Goal: Task Accomplishment & Management: Manage account settings

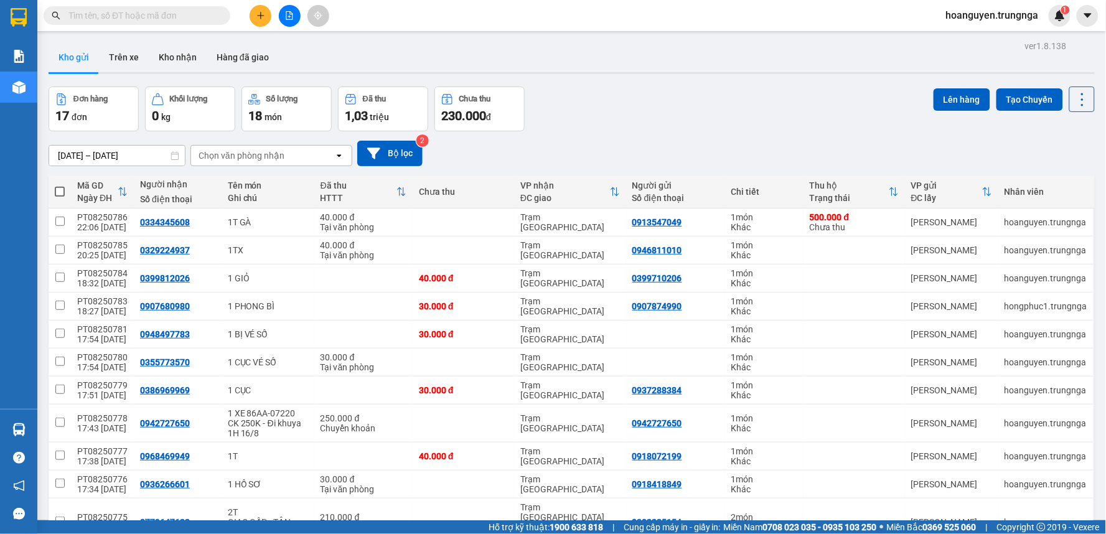
scroll to position [246, 0]
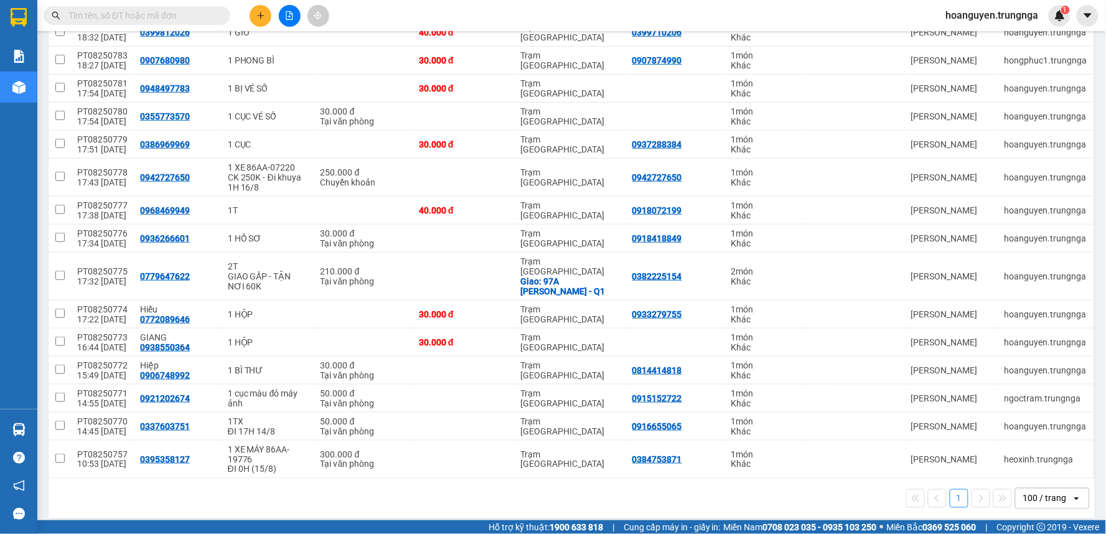
click at [1039, 492] on div "100 / trang" at bounding box center [1045, 498] width 44 height 12
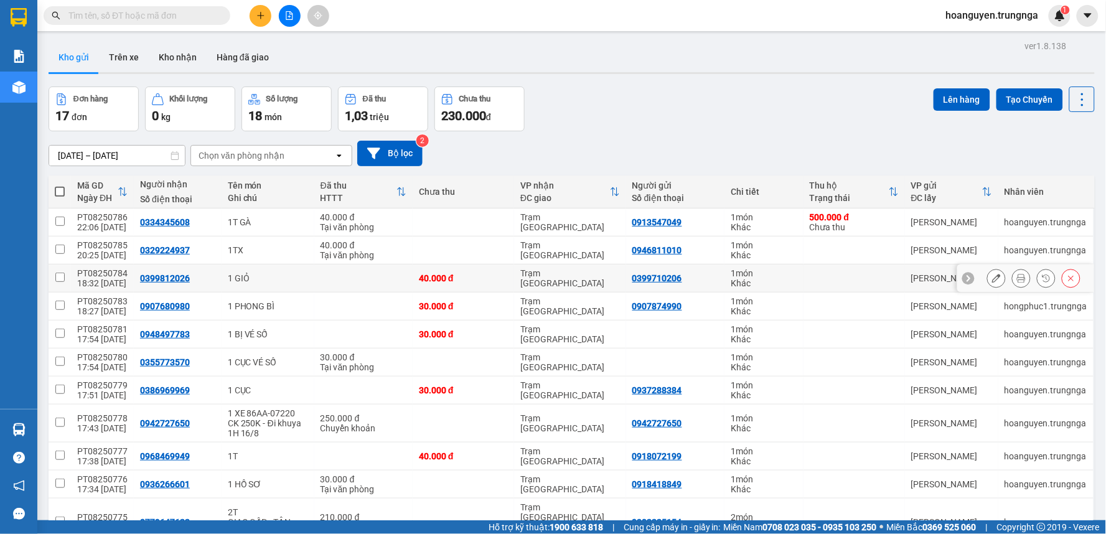
scroll to position [69, 0]
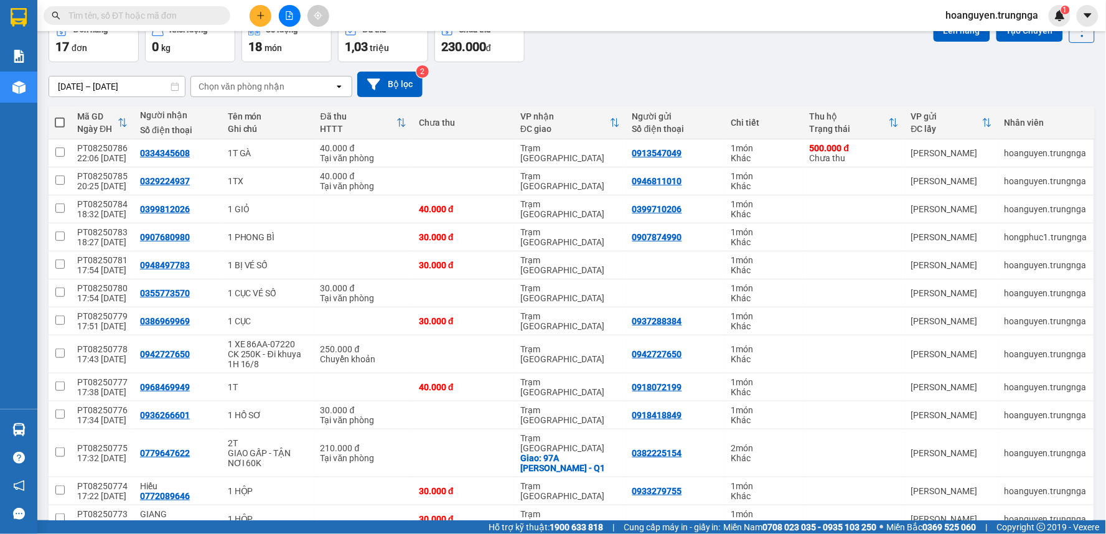
click at [58, 118] on span at bounding box center [60, 123] width 10 height 10
click at [60, 116] on input "checkbox" at bounding box center [60, 116] width 0 height 0
checkbox input "true"
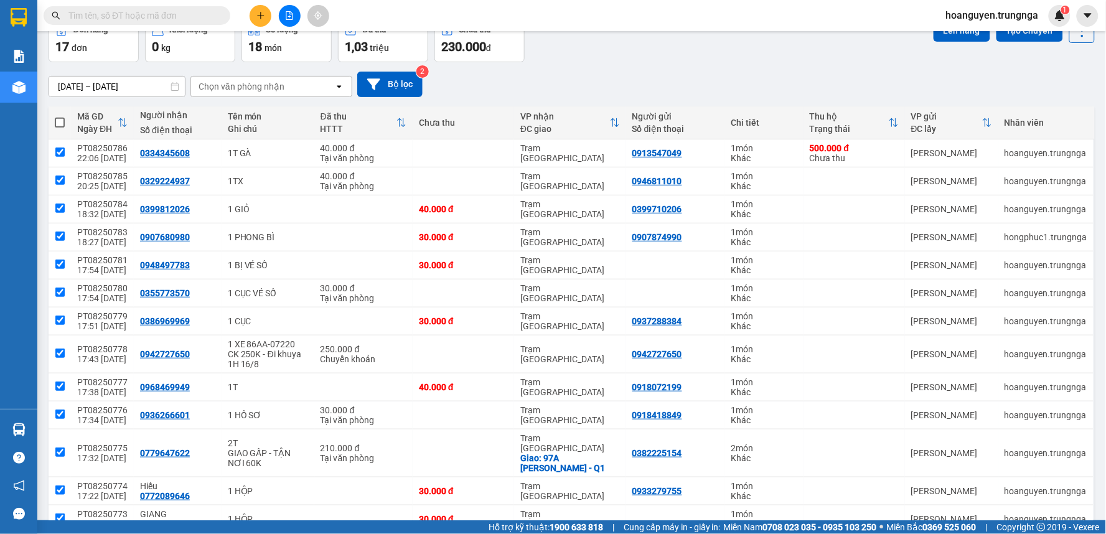
checkbox input "true"
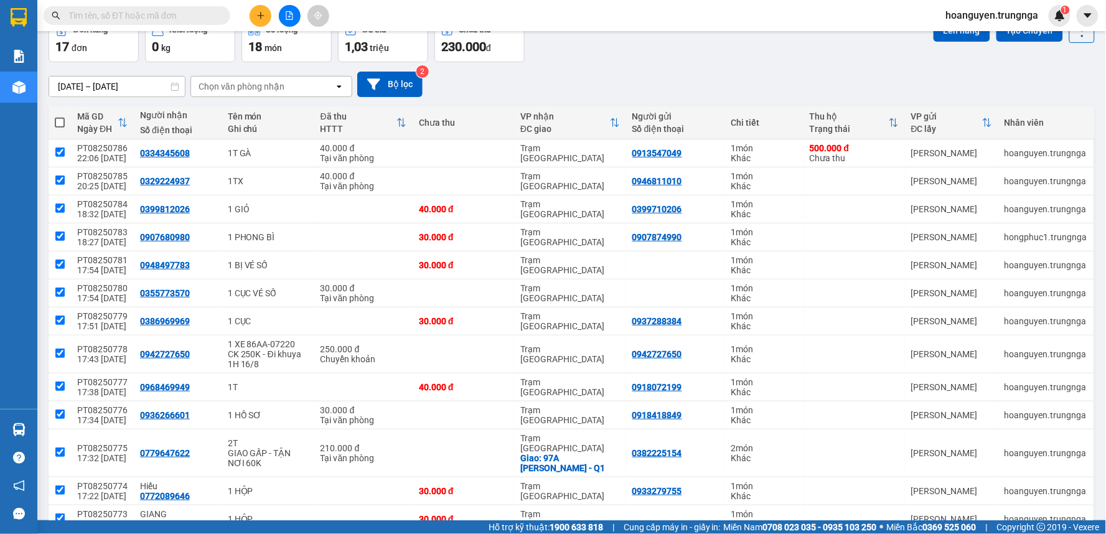
checkbox input "true"
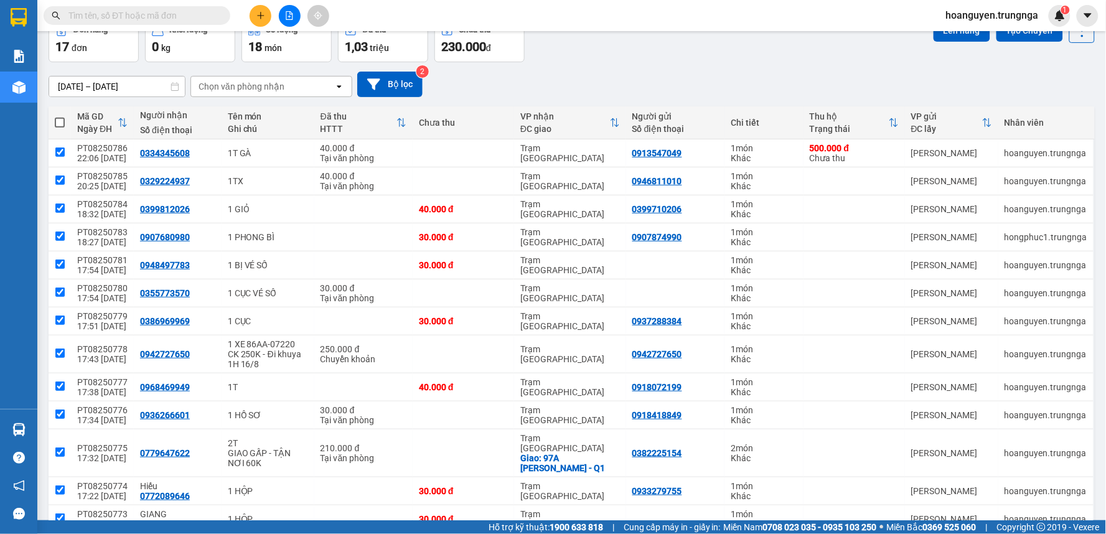
checkbox input "true"
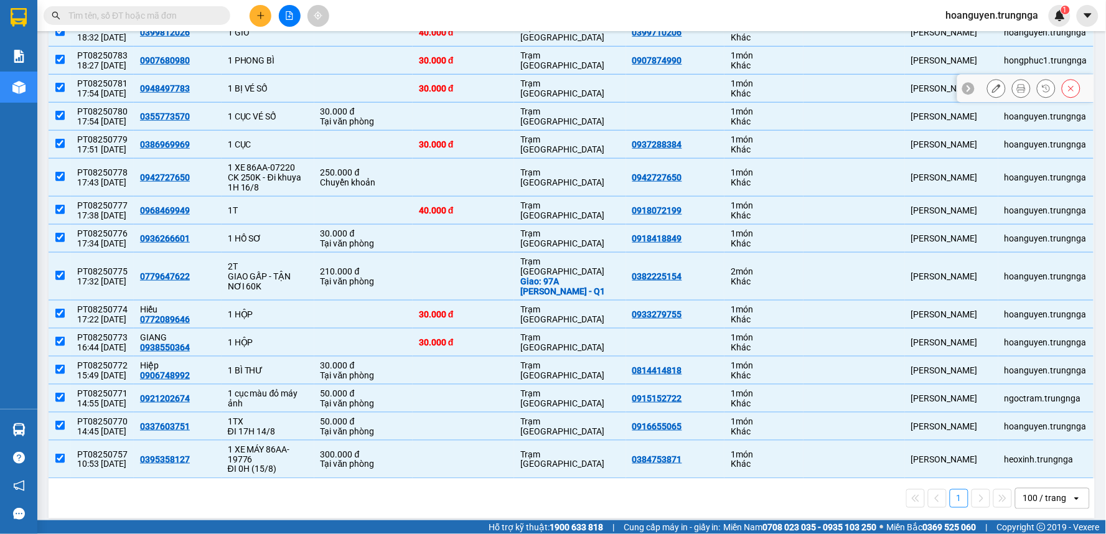
scroll to position [0, 0]
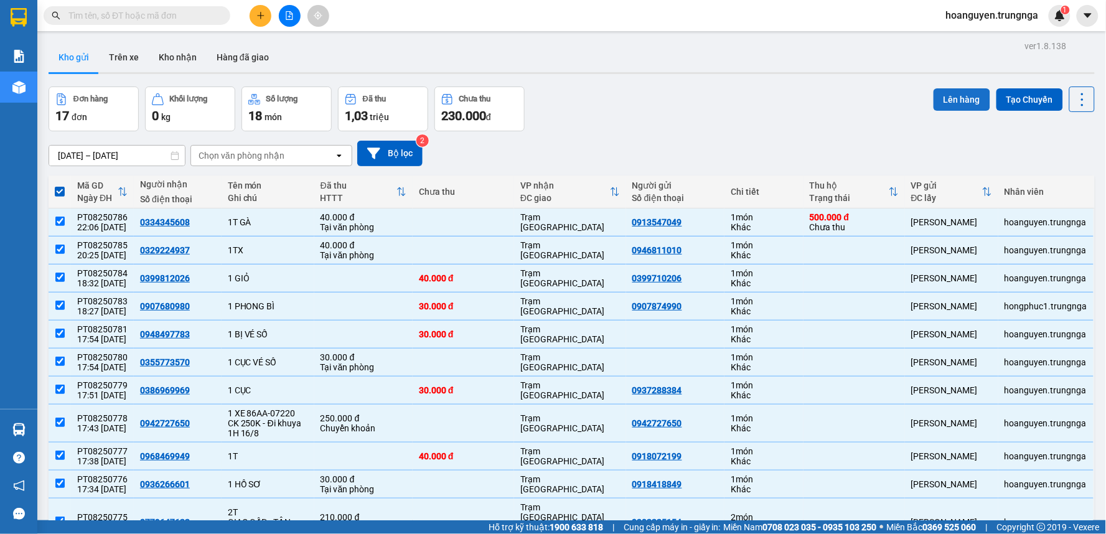
click at [944, 104] on button "Lên hàng" at bounding box center [961, 99] width 57 height 22
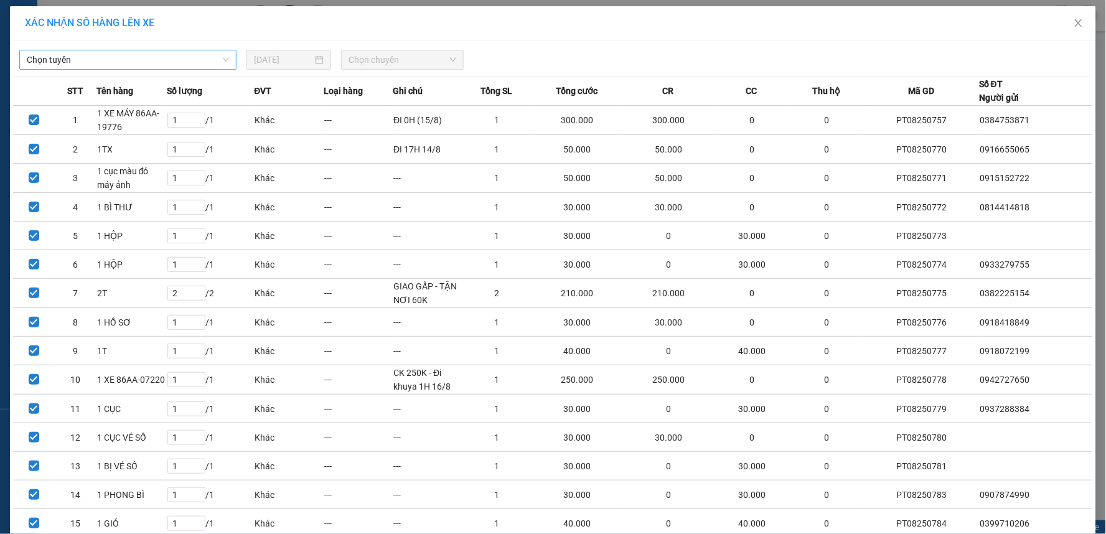
click at [140, 65] on span "Chọn tuyến" at bounding box center [128, 59] width 202 height 19
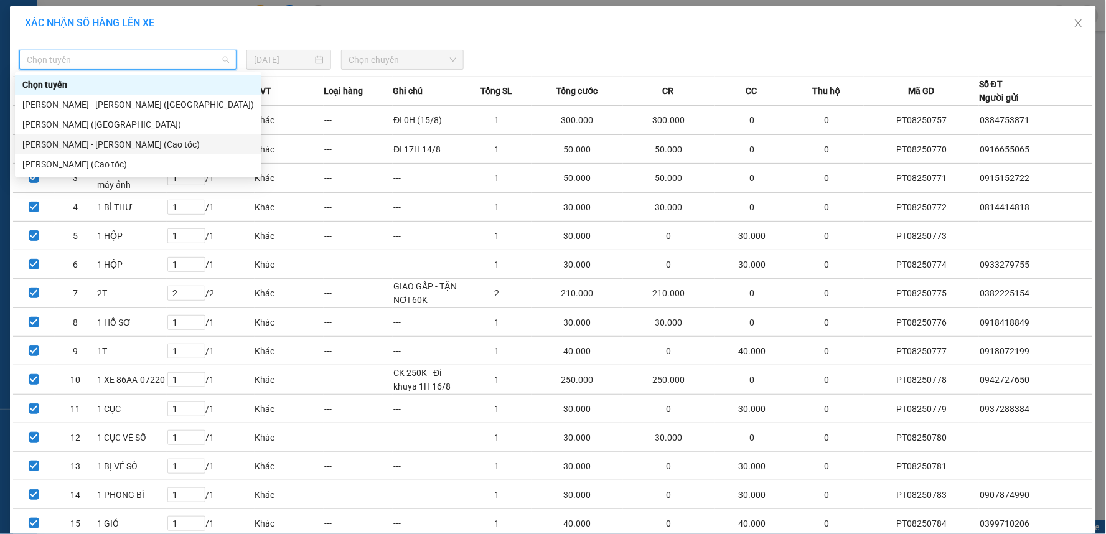
click at [92, 142] on div "[PERSON_NAME] - [PERSON_NAME] (Cao tốc)" at bounding box center [137, 145] width 231 height 14
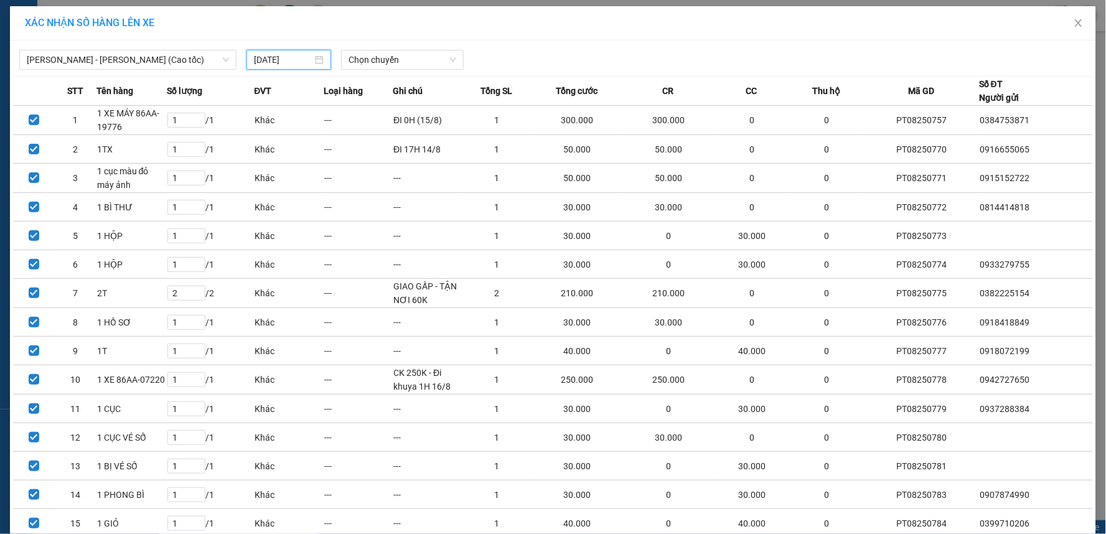
click at [294, 66] on input "[DATE]" at bounding box center [283, 60] width 58 height 14
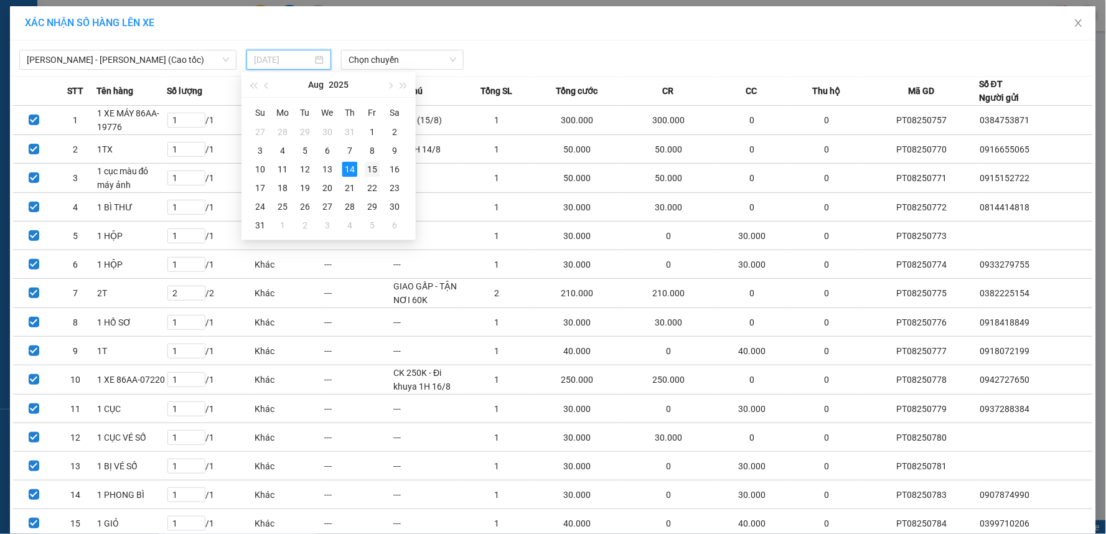
click at [365, 171] on div "15" at bounding box center [372, 169] width 15 height 15
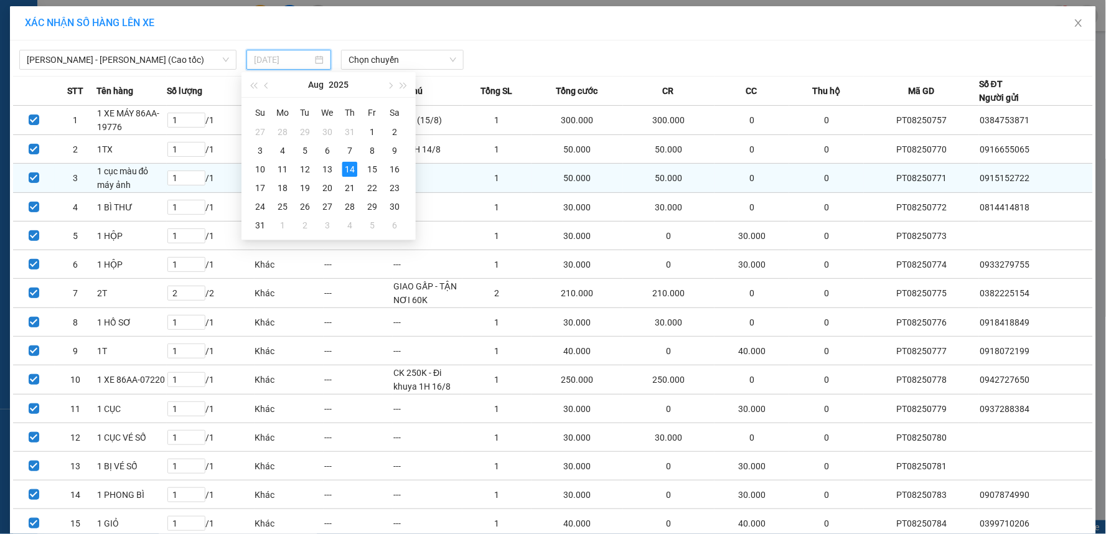
type input "[DATE]"
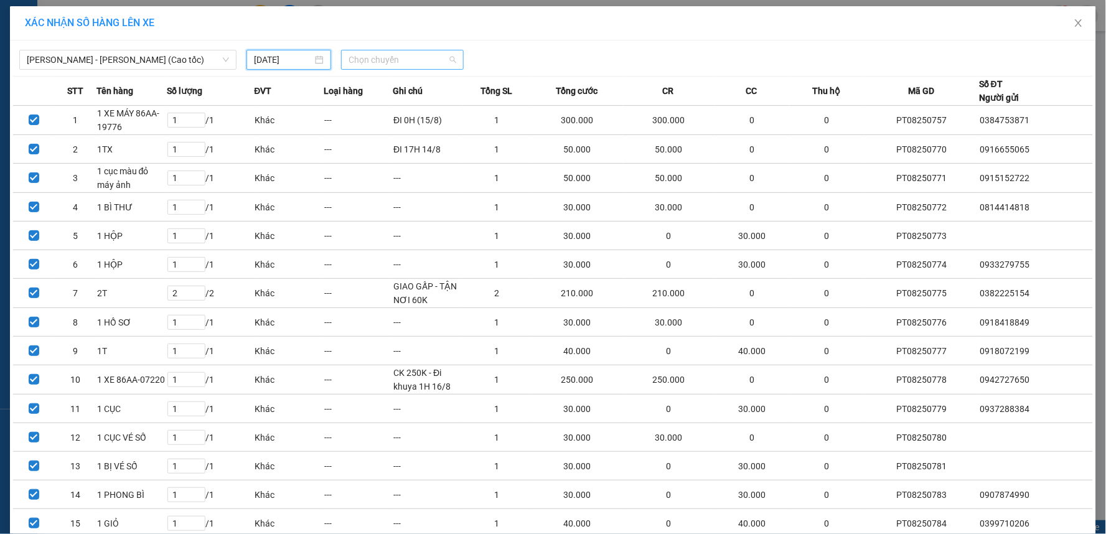
click at [388, 57] on span "Chọn chuyến" at bounding box center [402, 59] width 108 height 19
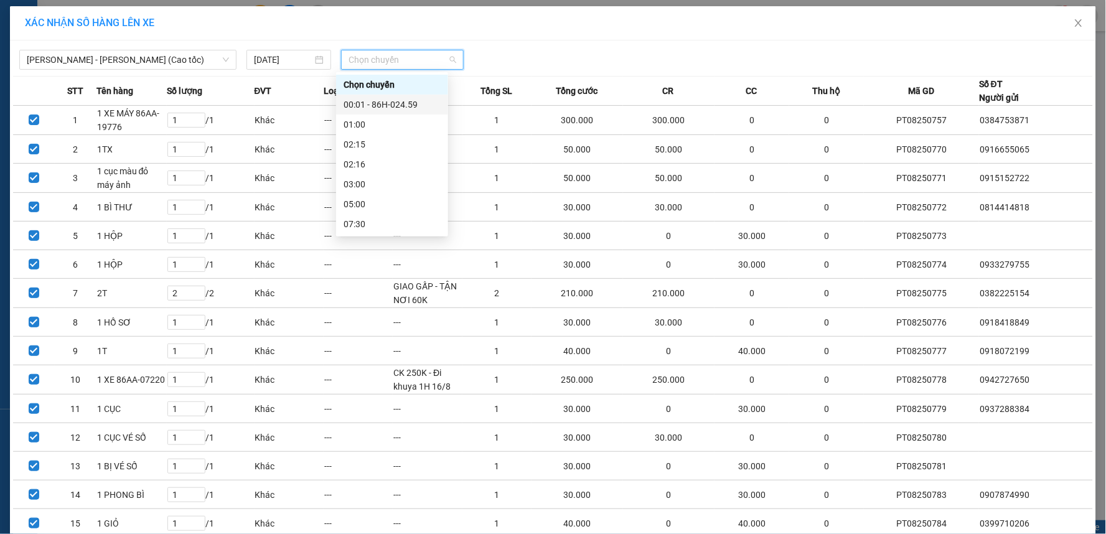
click at [385, 103] on div "00:01 - 86H-024.59" at bounding box center [391, 105] width 97 height 14
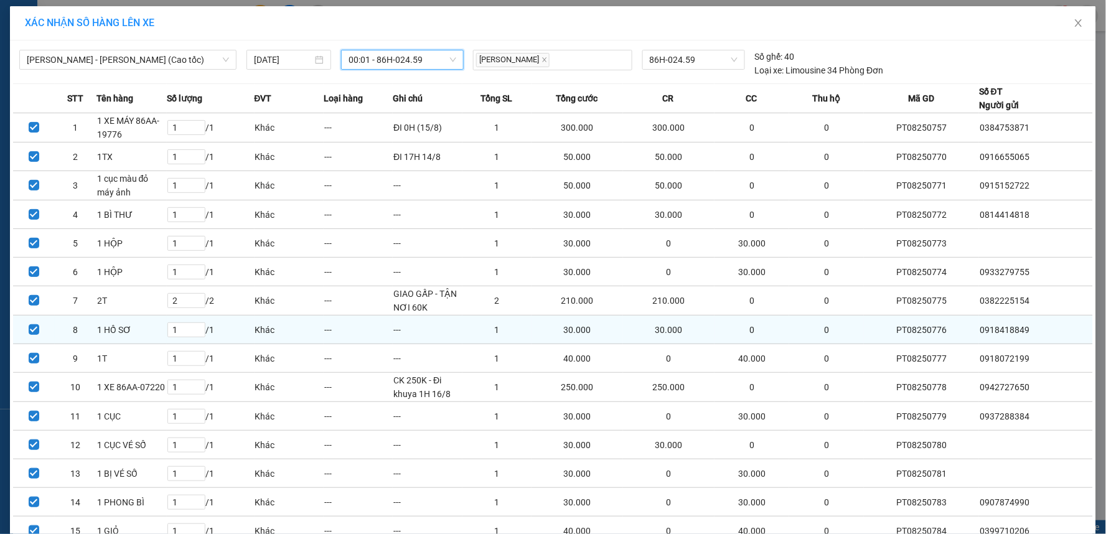
scroll to position [153, 0]
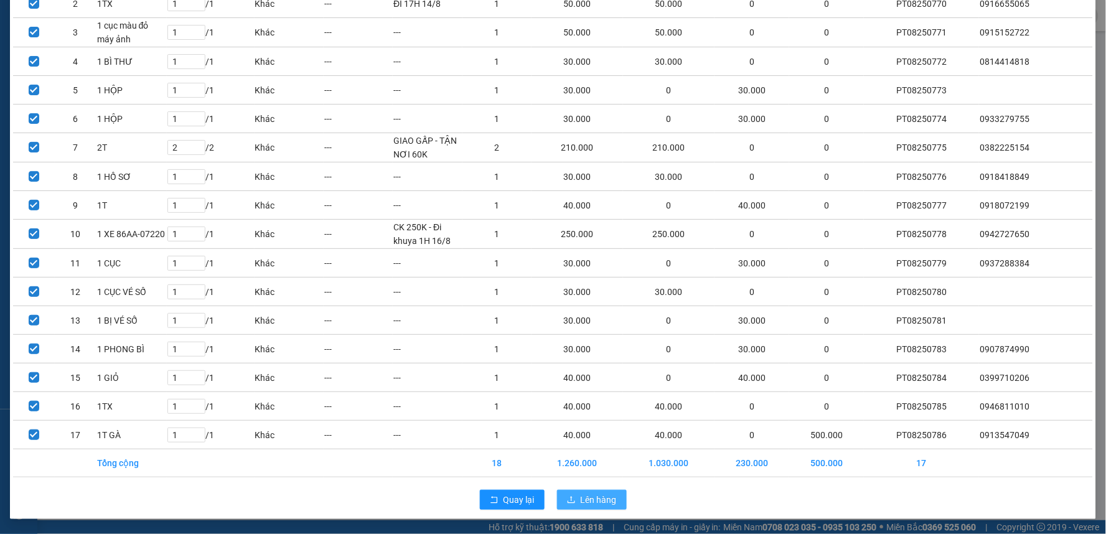
click at [582, 506] on span "Lên hàng" at bounding box center [599, 500] width 36 height 14
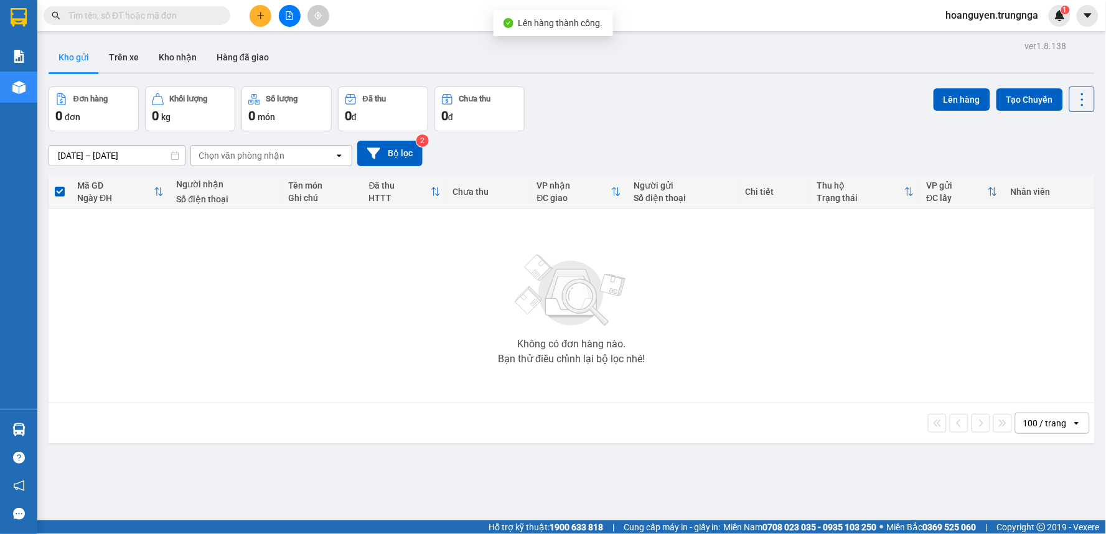
click at [274, 13] on div at bounding box center [289, 16] width 93 height 22
click at [284, 13] on button at bounding box center [290, 16] width 22 height 22
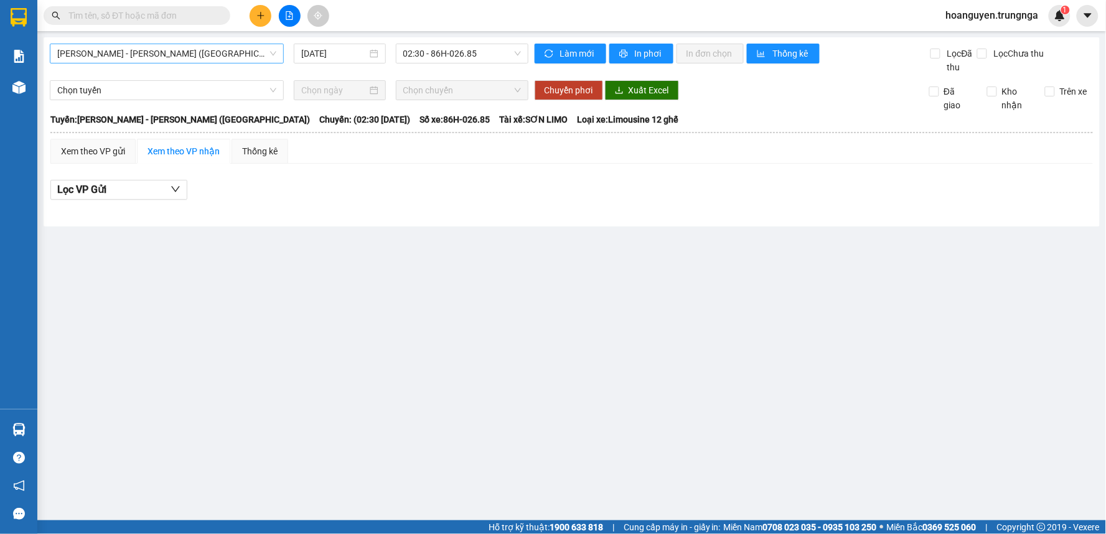
click at [139, 54] on span "[PERSON_NAME] - [PERSON_NAME] ([GEOGRAPHIC_DATA])" at bounding box center [166, 53] width 219 height 19
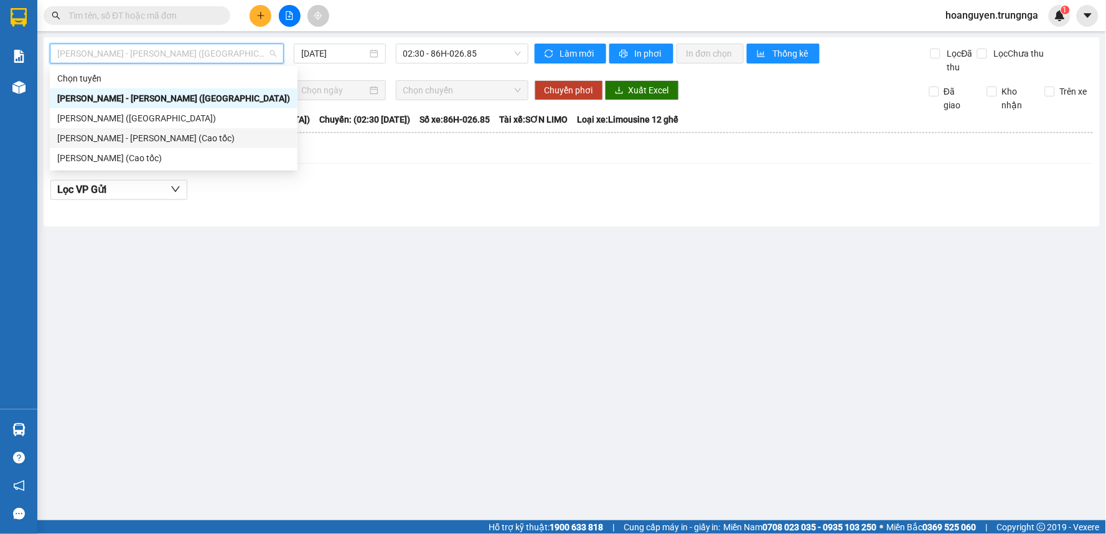
click at [131, 141] on div "[PERSON_NAME] - [PERSON_NAME] (Cao tốc)" at bounding box center [173, 138] width 233 height 14
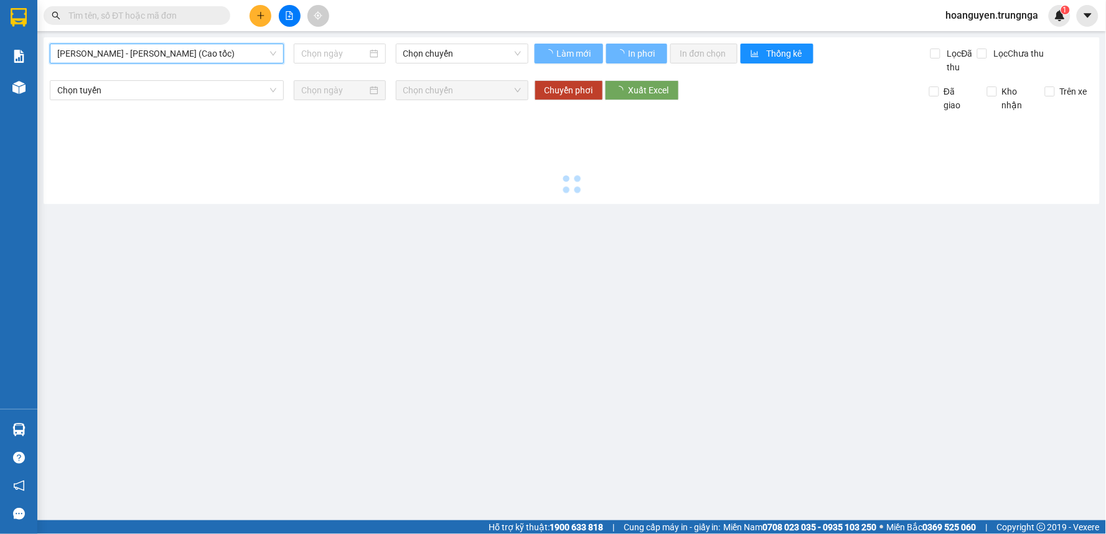
type input "[DATE]"
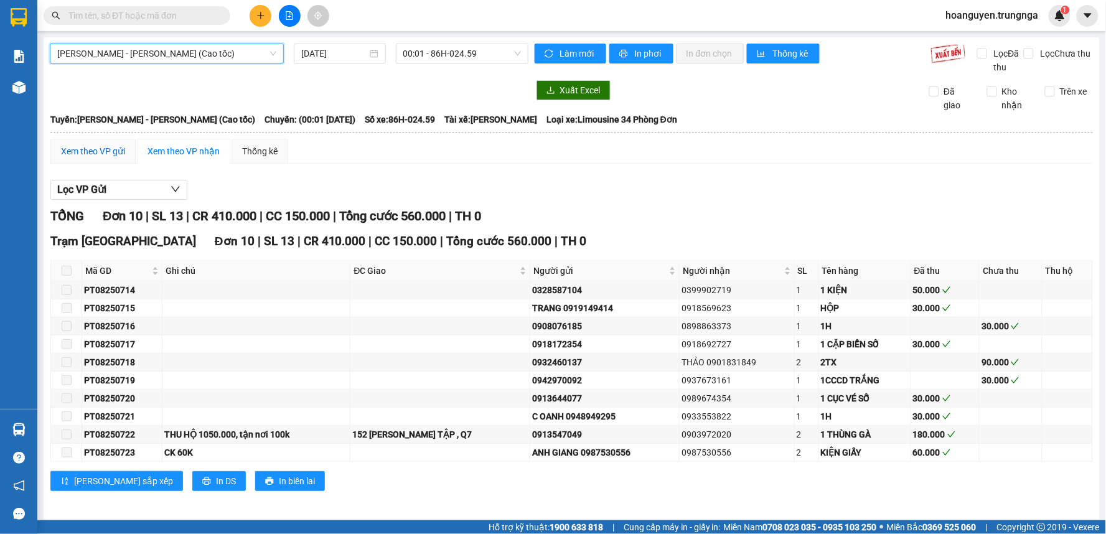
click at [121, 151] on div "Xem theo VP gửi" at bounding box center [93, 151] width 64 height 14
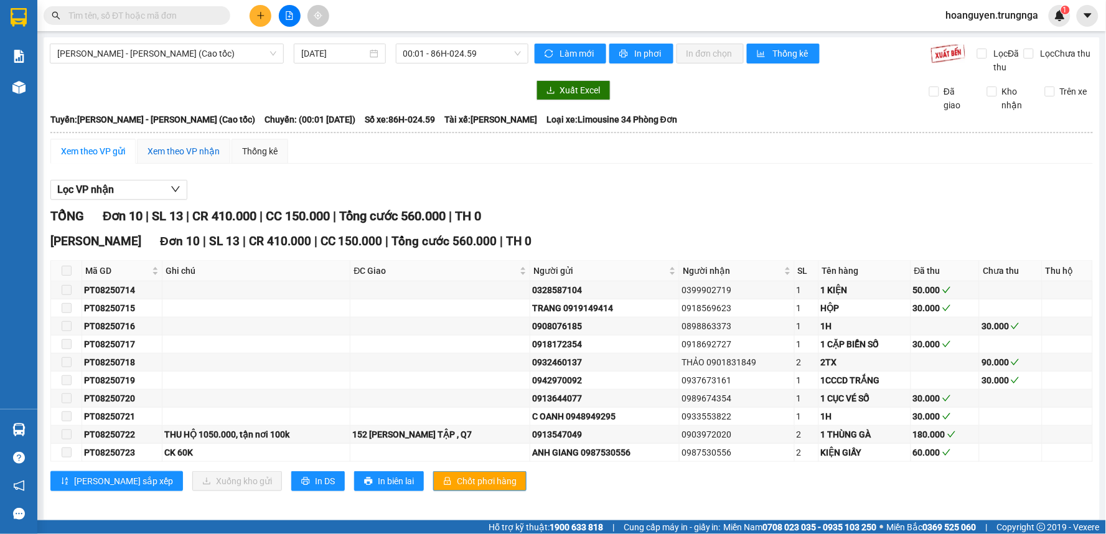
click at [164, 146] on div "Xem theo VP nhận" at bounding box center [183, 151] width 72 height 14
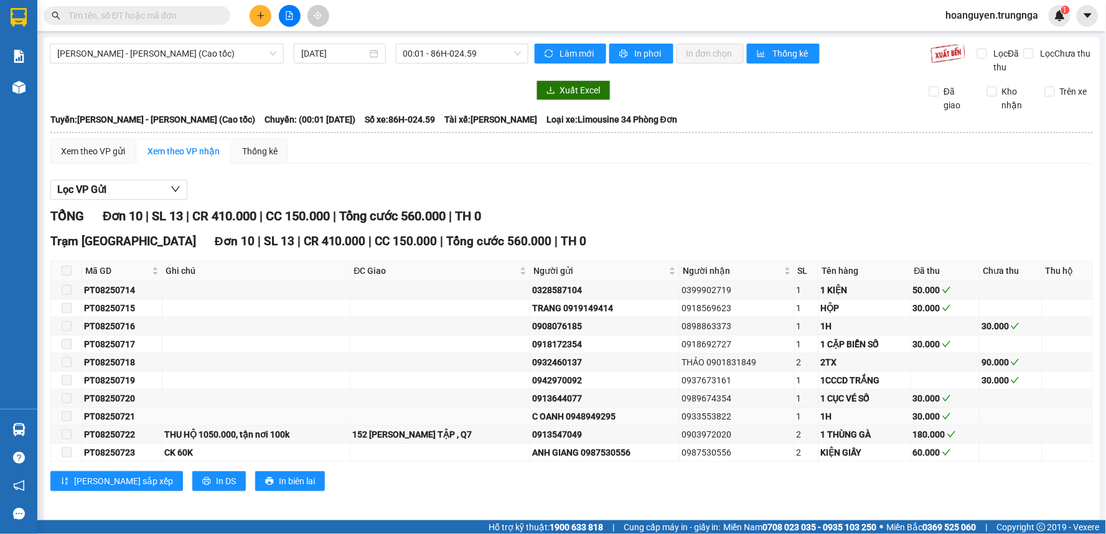
click at [424, 421] on td at bounding box center [440, 417] width 180 height 18
click at [402, 431] on div "152 [PERSON_NAME] TẬP , Q7" at bounding box center [439, 434] width 175 height 14
click at [216, 483] on span "In DS" at bounding box center [226, 481] width 20 height 14
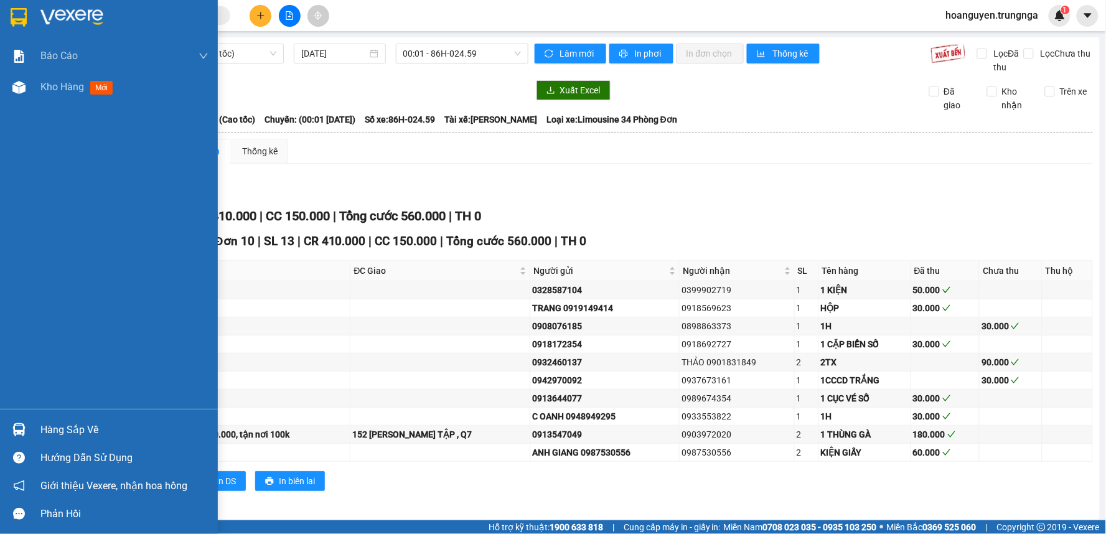
click at [72, 106] on div "Báo cáo Báo cáo dòng tiền (nhân viên) - chỉ tính tiền mặt Kho hàng mới" at bounding box center [109, 224] width 218 height 368
click at [82, 96] on div "Kho hàng mới" at bounding box center [124, 87] width 168 height 31
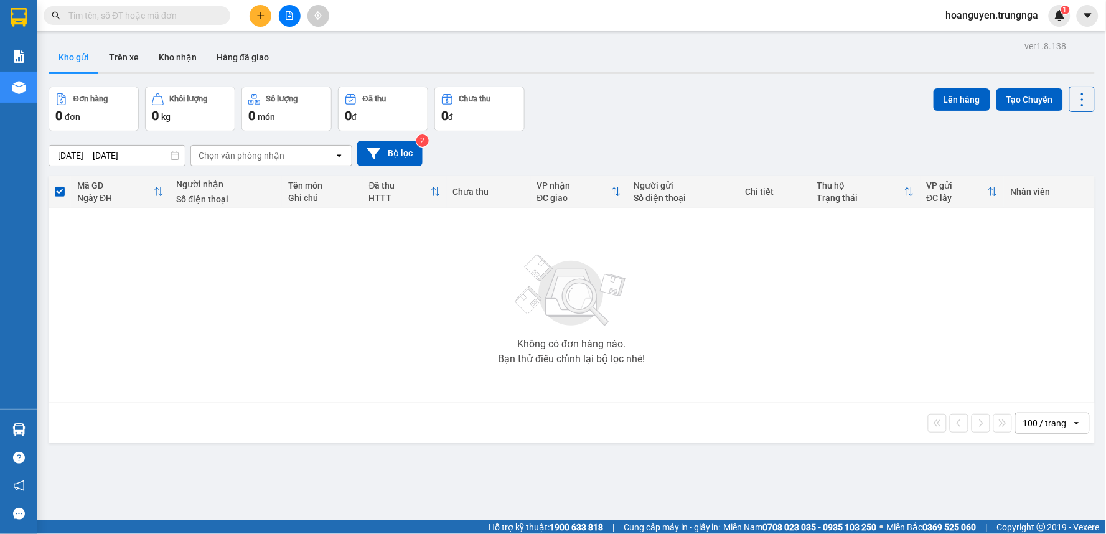
click at [277, 160] on div "Chọn văn phòng nhận" at bounding box center [241, 155] width 86 height 12
click at [228, 206] on span "Trạm [GEOGRAPHIC_DATA]" at bounding box center [256, 204] width 113 height 12
click at [114, 156] on input "[DATE] – [DATE]" at bounding box center [117, 156] width 136 height 20
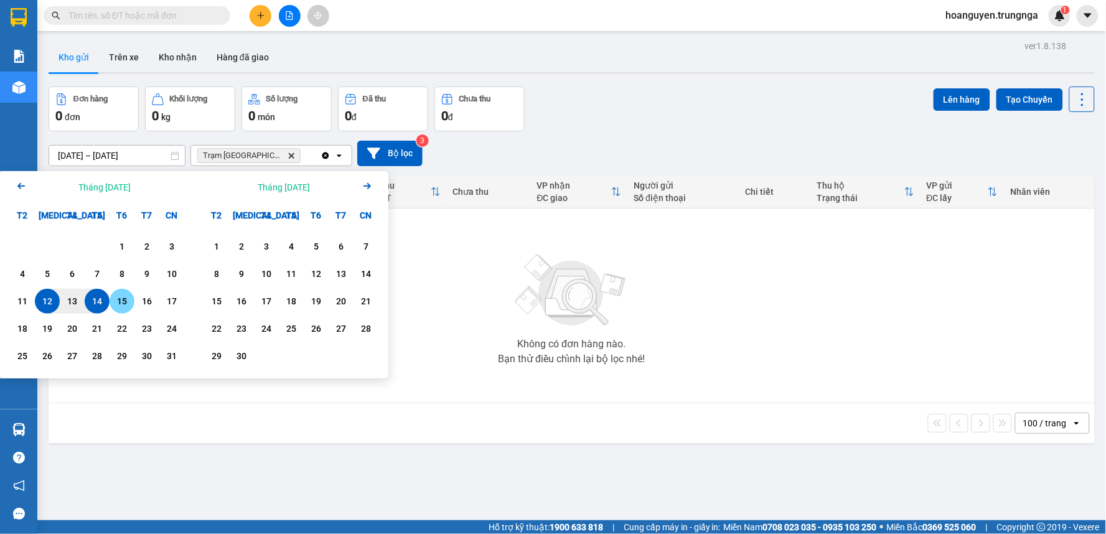
click at [127, 297] on div "15" at bounding box center [121, 301] width 17 height 15
type input "15/08/2025 – / /"
click at [469, 147] on div "15/08/2025 – / / Press the down arrow key to interact with the calendar and sel…" at bounding box center [572, 154] width 1046 height 26
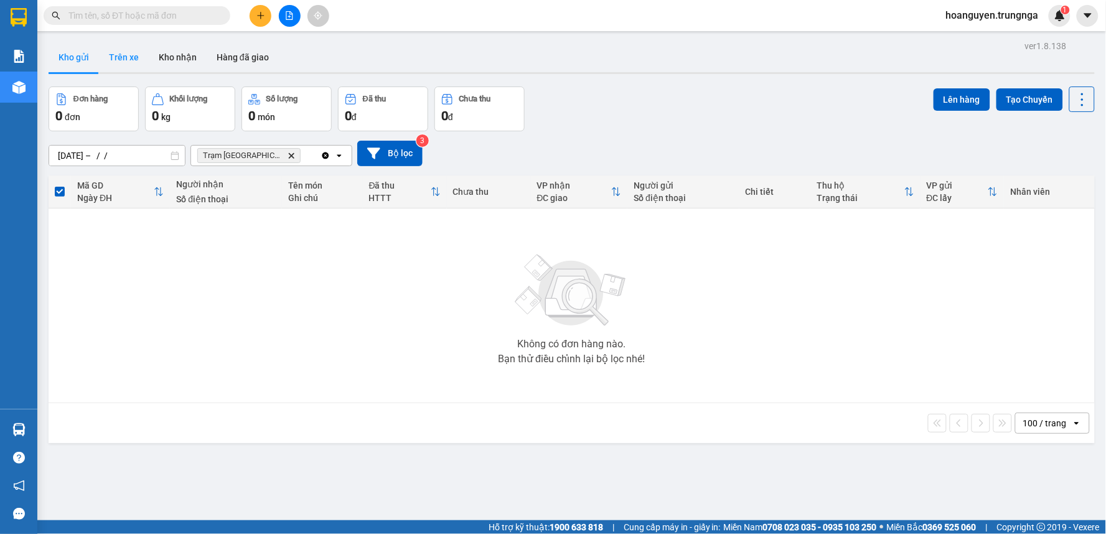
click at [132, 58] on button "Trên xe" at bounding box center [124, 57] width 50 height 30
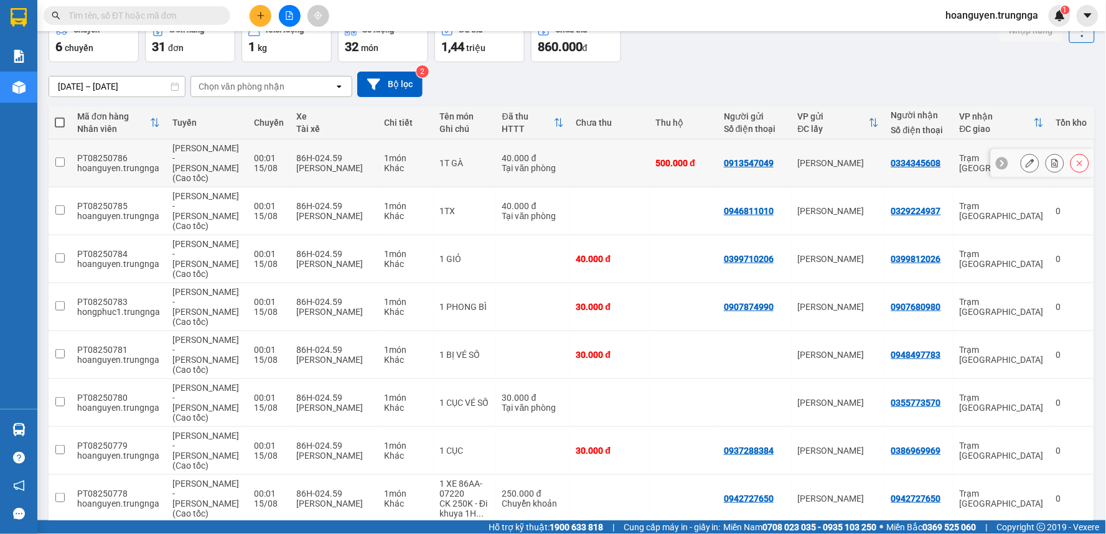
scroll to position [129, 0]
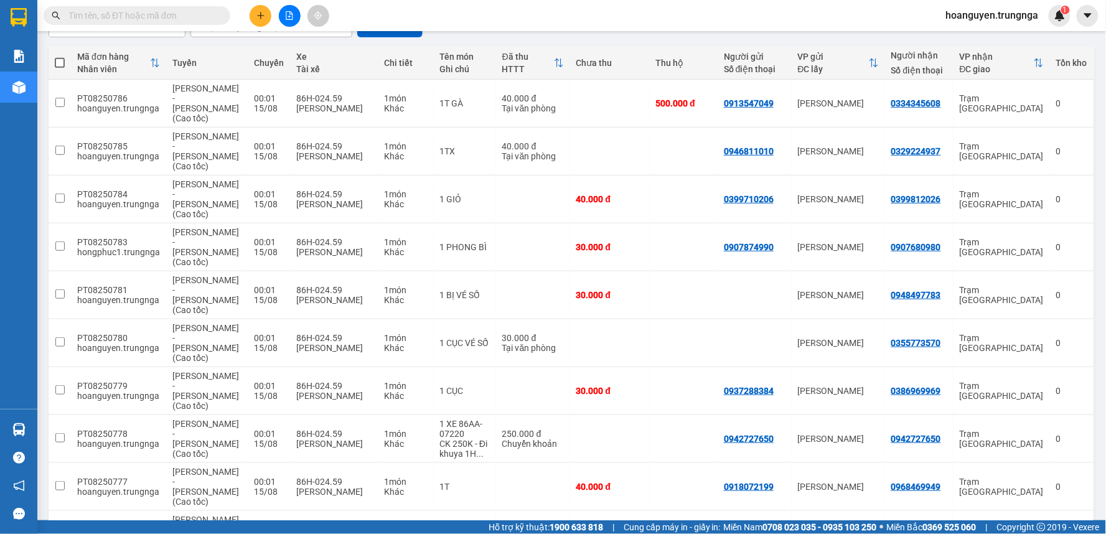
click at [1029, 464] on span "100 / trang" at bounding box center [1037, 463] width 45 height 12
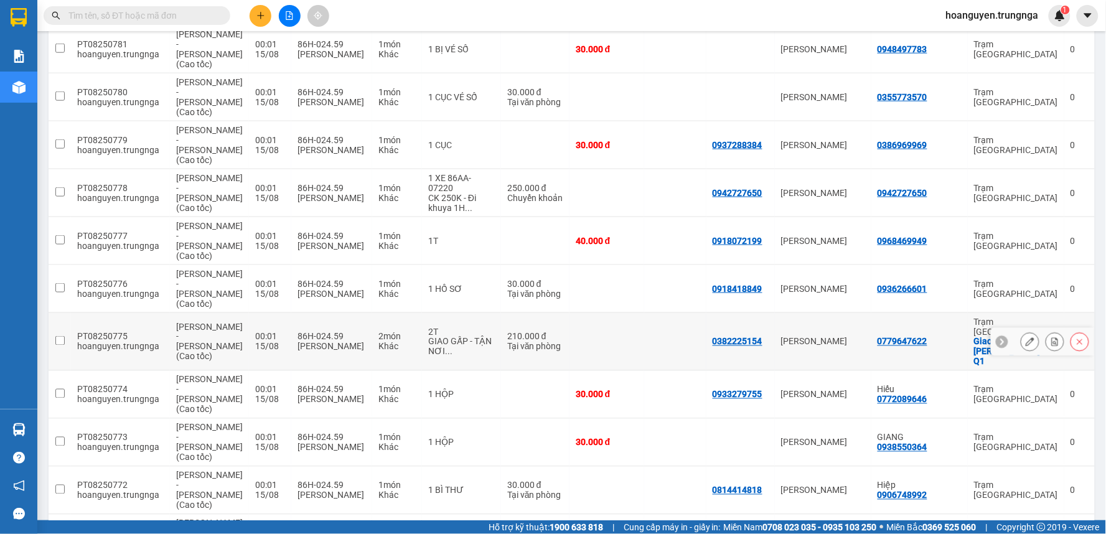
scroll to position [305, 0]
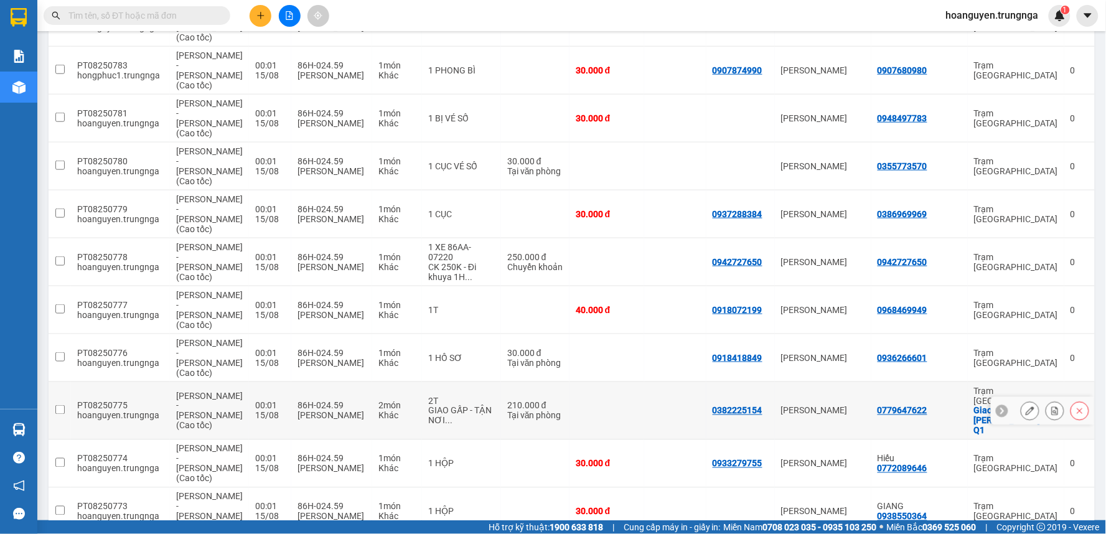
click at [452, 416] on span "..." at bounding box center [448, 421] width 7 height 10
checkbox input "true"
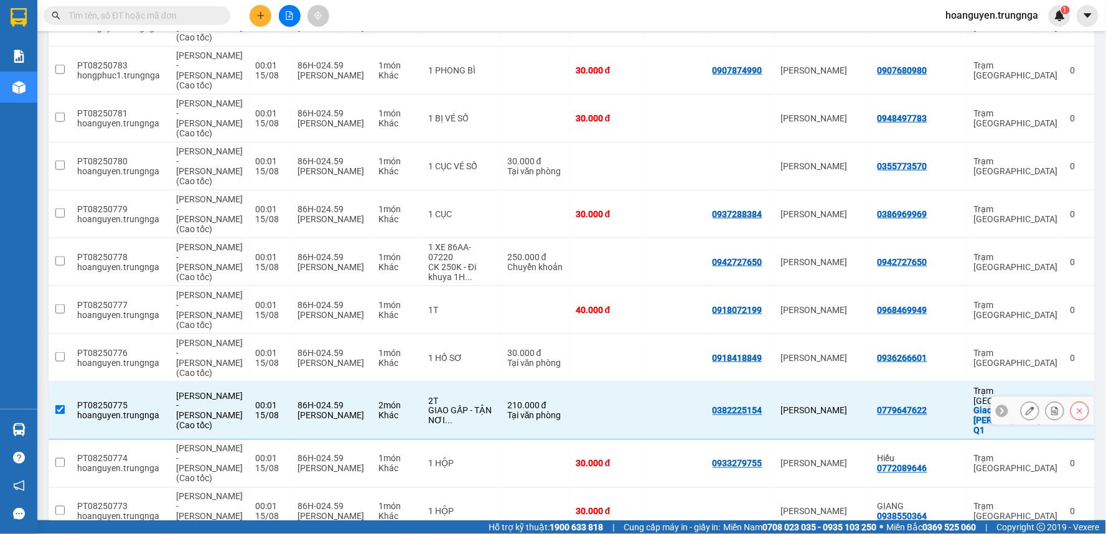
click at [1025, 406] on icon at bounding box center [1029, 410] width 9 height 9
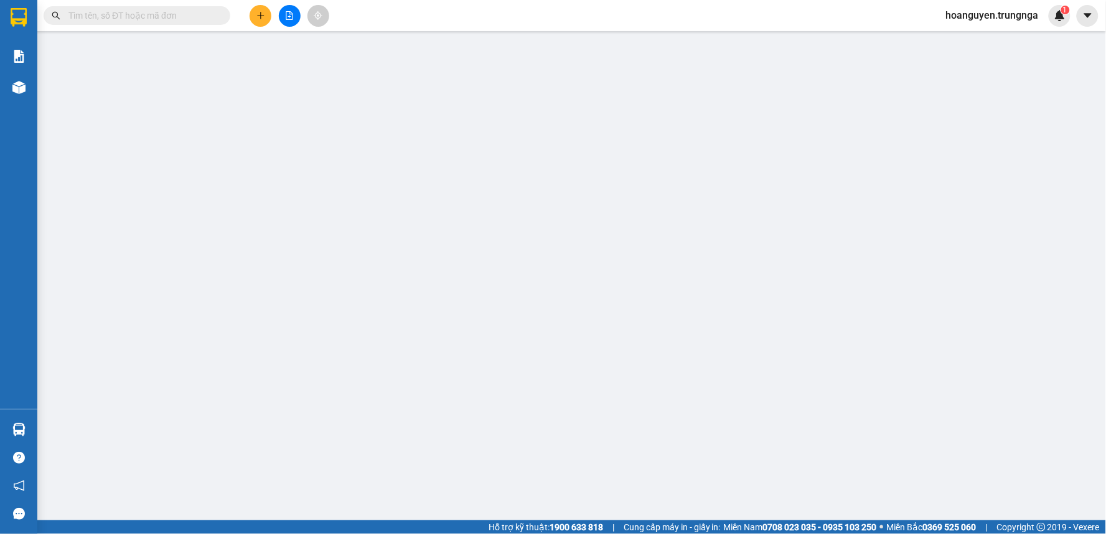
type input "0382225154"
type input "0779647622"
checkbox input "true"
type input "97A [PERSON_NAME] - Q1"
type input "210.000"
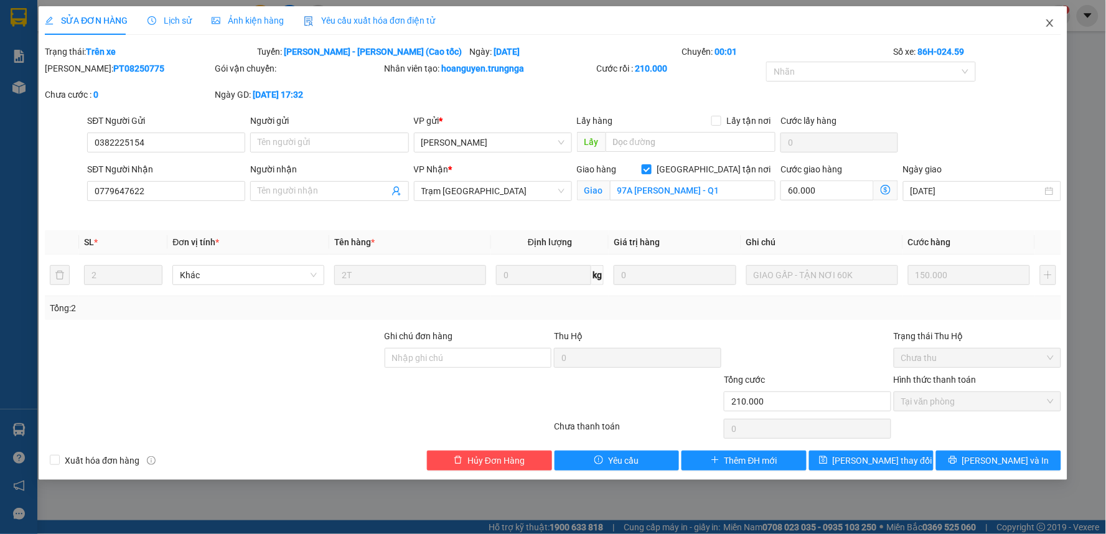
click at [1047, 25] on icon "close" at bounding box center [1050, 23] width 10 height 10
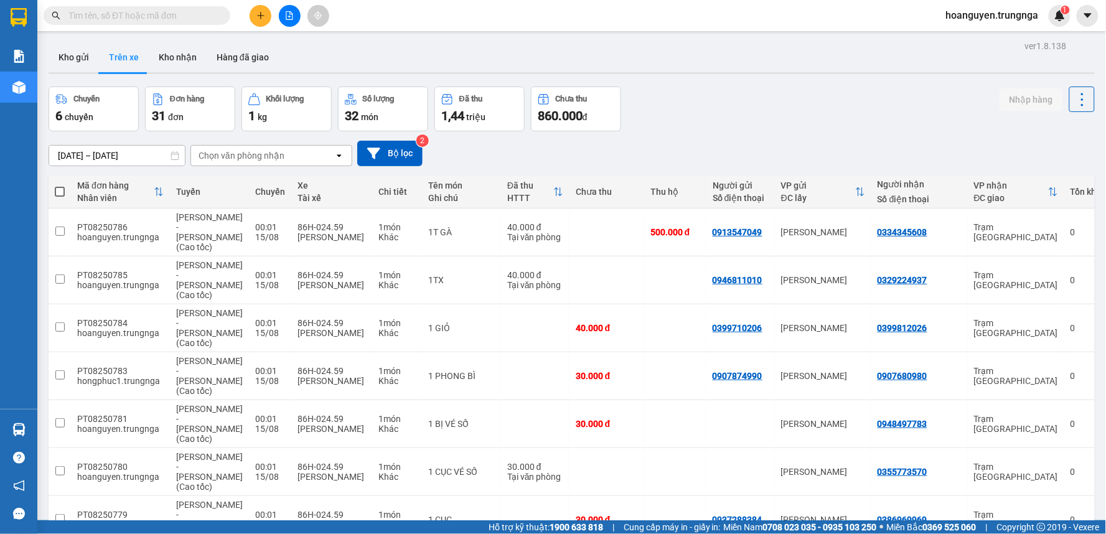
click at [294, 24] on button at bounding box center [290, 16] width 22 height 22
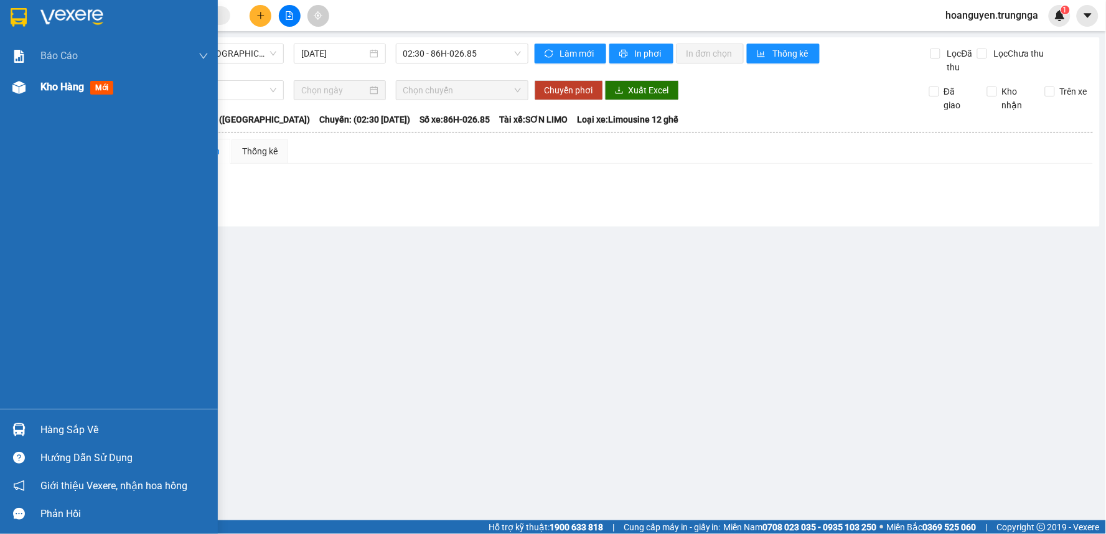
click at [73, 90] on span "Kho hàng" at bounding box center [62, 87] width 44 height 12
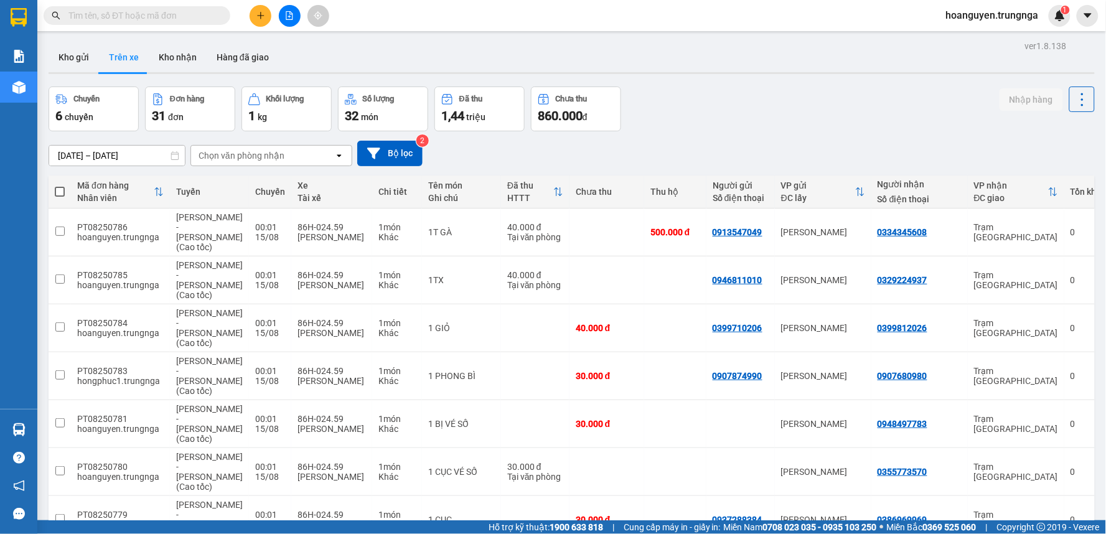
click at [297, 159] on div "Chọn văn phòng nhận" at bounding box center [262, 156] width 143 height 20
click at [268, 203] on div "Trạm [GEOGRAPHIC_DATA]" at bounding box center [271, 205] width 162 height 22
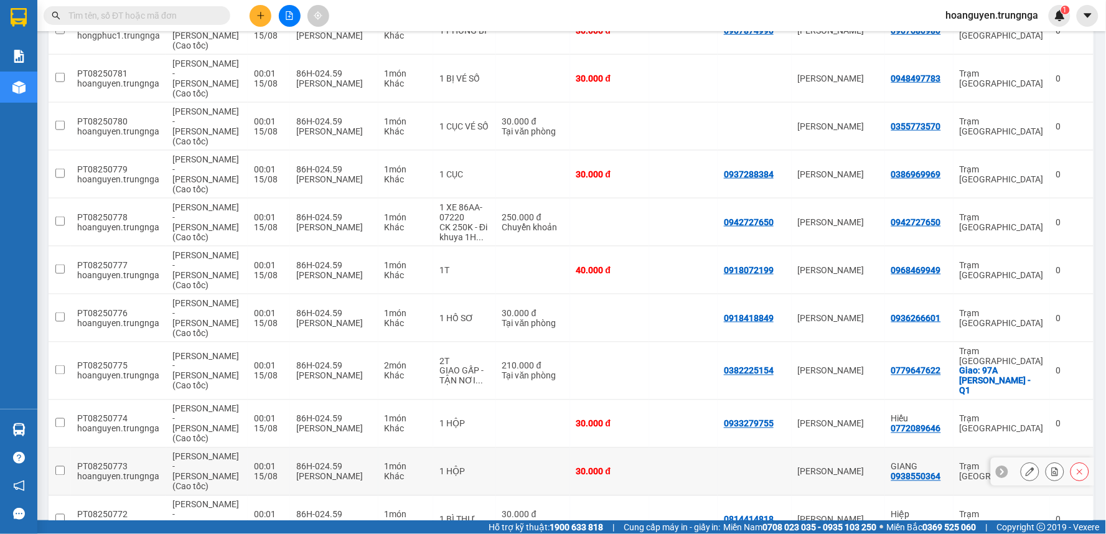
scroll to position [395, 0]
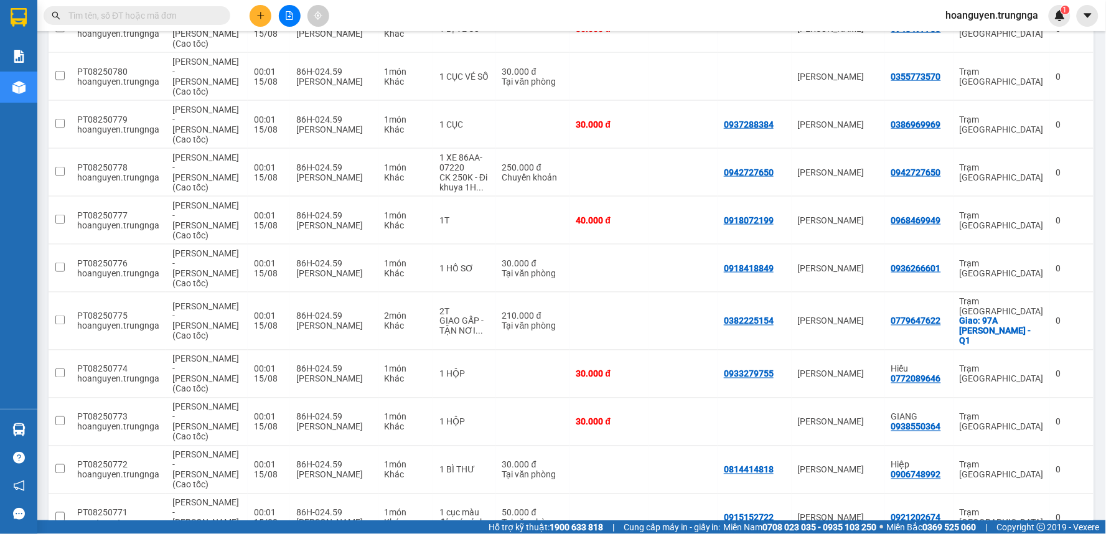
click at [263, 21] on button at bounding box center [260, 16] width 22 height 22
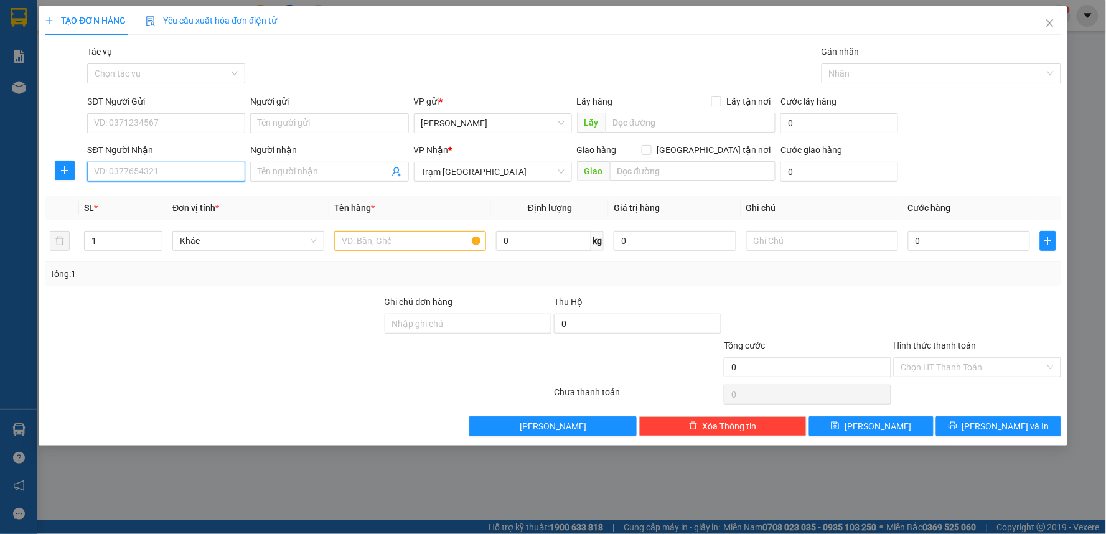
click at [139, 165] on input "SĐT Người Nhận" at bounding box center [166, 172] width 158 height 20
click at [161, 126] on input "SĐT Người Gửi" at bounding box center [166, 123] width 158 height 20
click at [158, 177] on input "SĐT Người Nhận" at bounding box center [166, 172] width 158 height 20
type input "6"
click at [278, 307] on div at bounding box center [214, 317] width 340 height 44
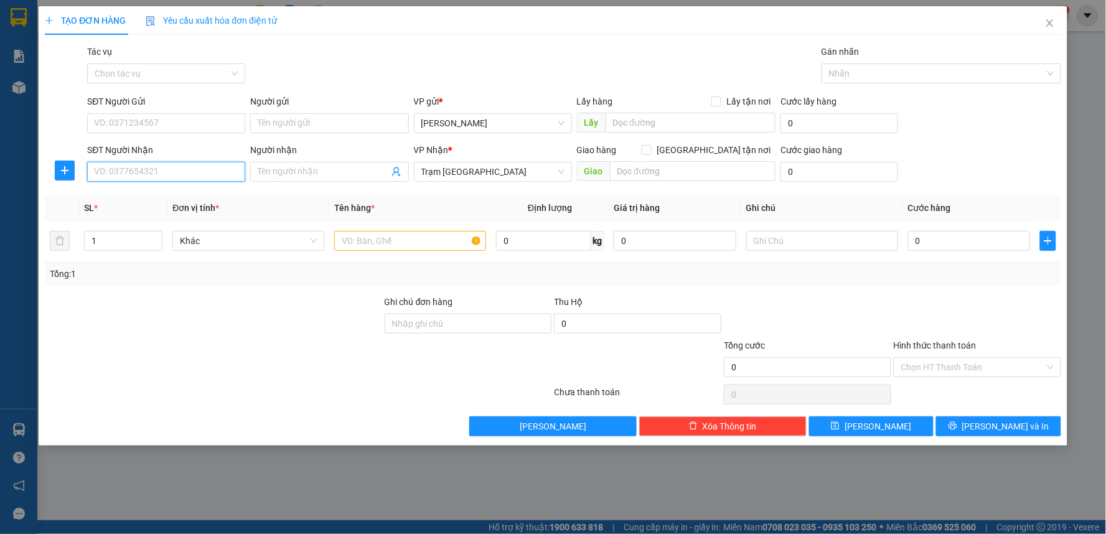
click at [180, 169] on input "SĐT Người Nhận" at bounding box center [166, 172] width 158 height 20
click at [333, 77] on div "Tác vụ Chọn tác vụ Gán nhãn Nhãn" at bounding box center [574, 67] width 978 height 44
click at [1048, 26] on icon "close" at bounding box center [1049, 22] width 7 height 7
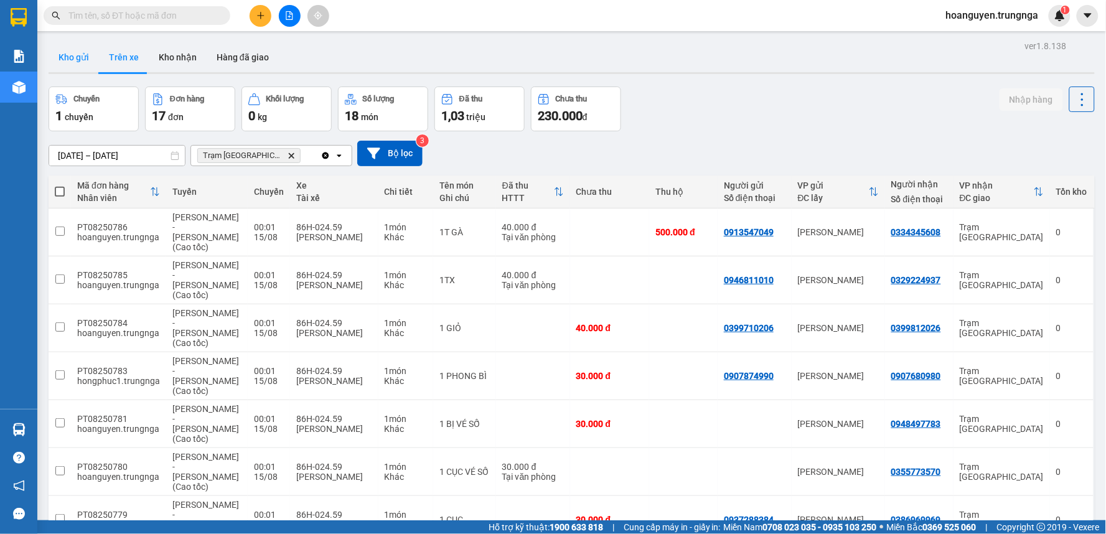
click at [75, 57] on button "Kho gửi" at bounding box center [74, 57] width 50 height 30
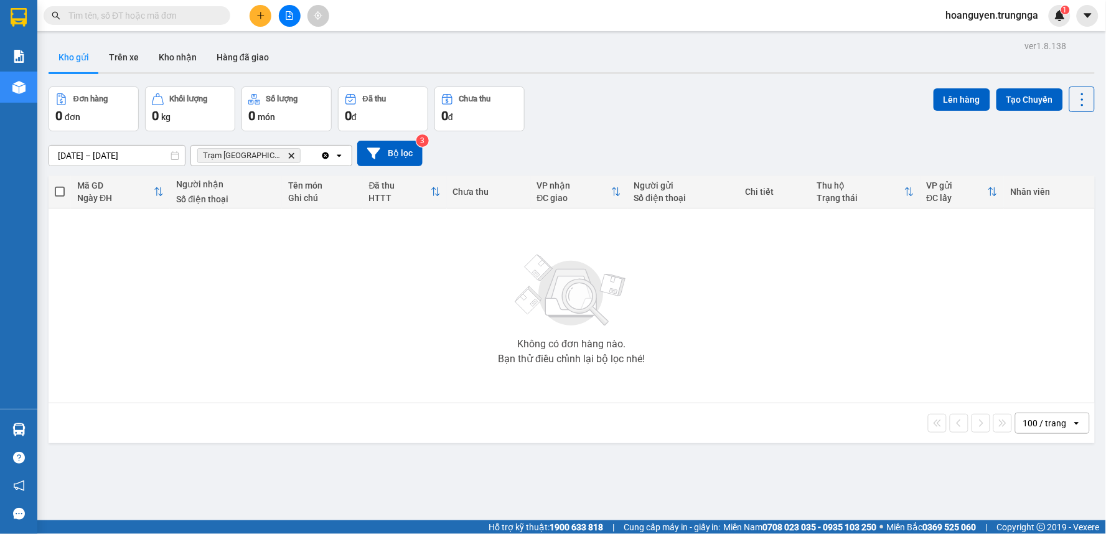
click at [288, 13] on icon "file-add" at bounding box center [289, 15] width 9 height 9
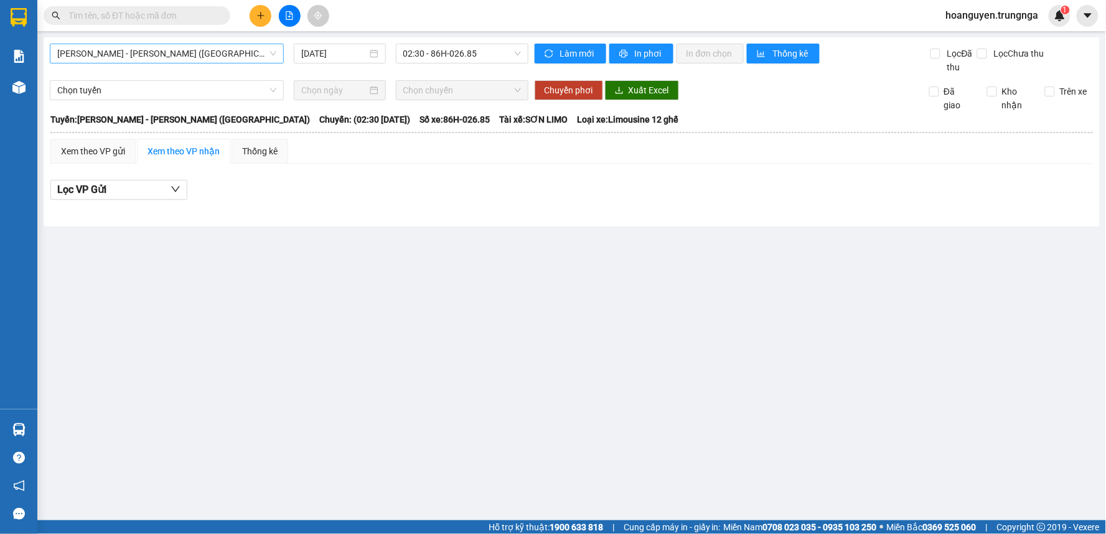
click at [168, 54] on span "[PERSON_NAME] - [PERSON_NAME] ([GEOGRAPHIC_DATA])" at bounding box center [166, 53] width 219 height 19
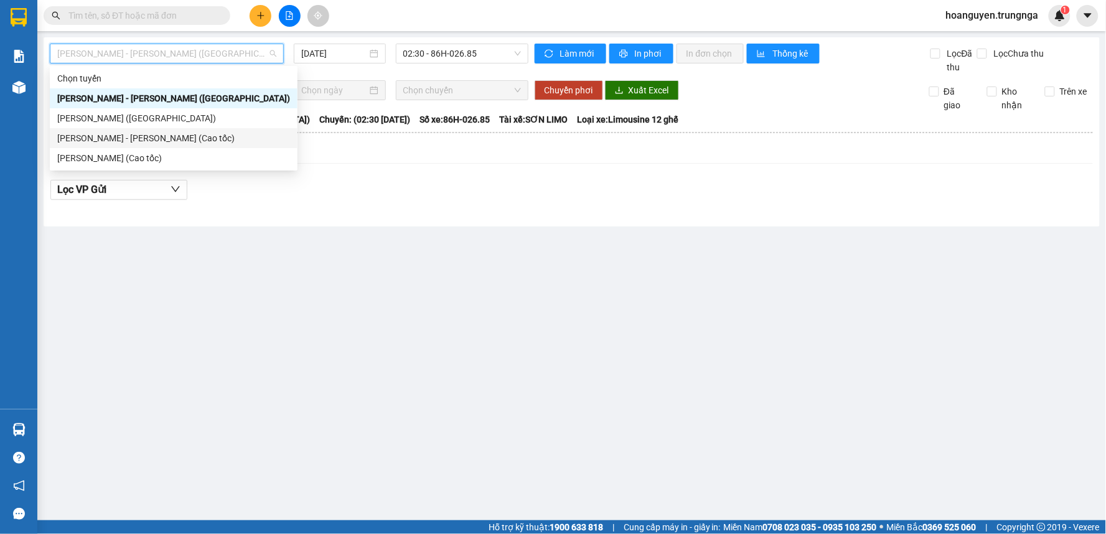
click at [150, 136] on div "[PERSON_NAME] - [PERSON_NAME] (Cao tốc)" at bounding box center [173, 138] width 233 height 14
type input "[DATE]"
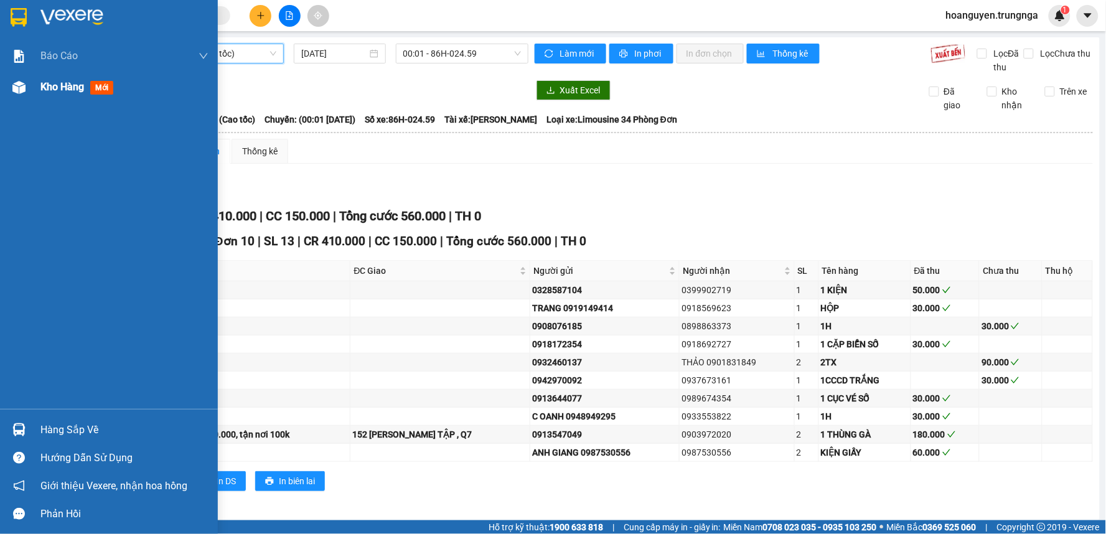
click at [57, 96] on div "Kho hàng mới" at bounding box center [124, 87] width 168 height 31
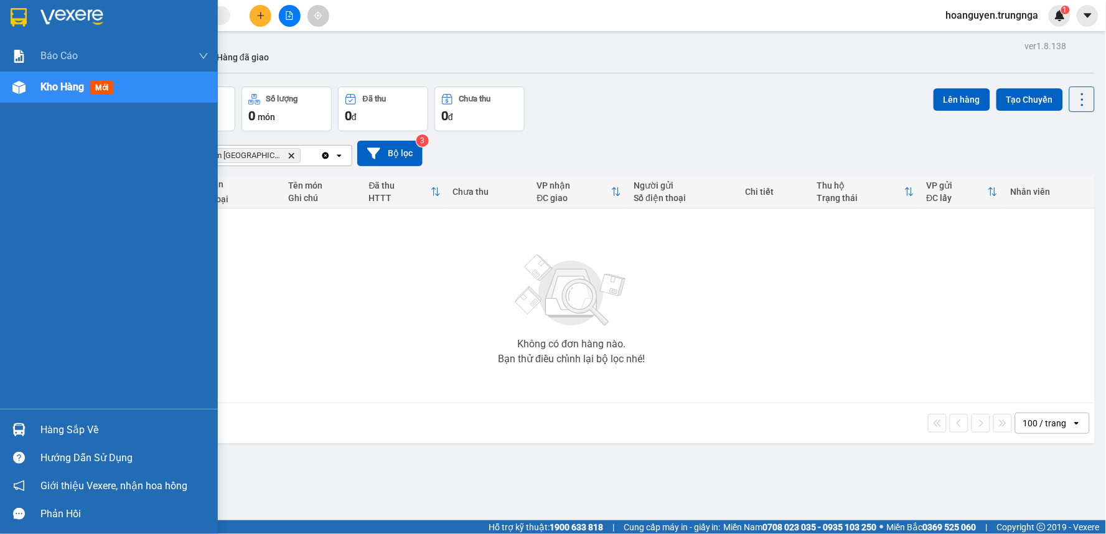
click at [85, 78] on div "Kho hàng mới" at bounding box center [124, 87] width 168 height 31
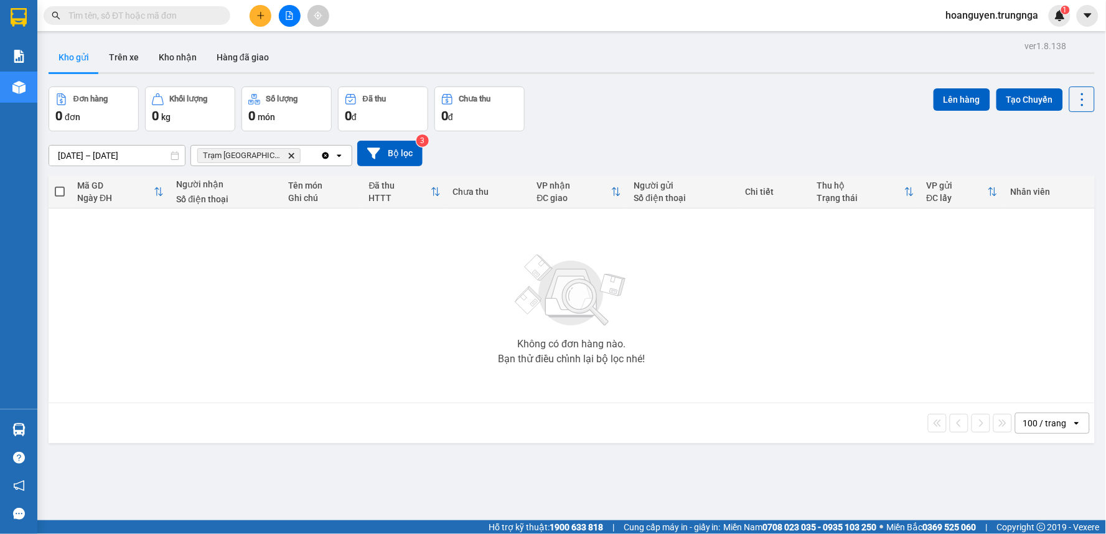
click at [287, 156] on icon "Delete" at bounding box center [290, 155] width 7 height 7
click at [281, 158] on div "Chọn văn phòng nhận" at bounding box center [241, 155] width 86 height 12
click at [240, 183] on span "[PERSON_NAME]" at bounding box center [236, 182] width 72 height 12
click at [132, 63] on button "Trên xe" at bounding box center [124, 57] width 50 height 30
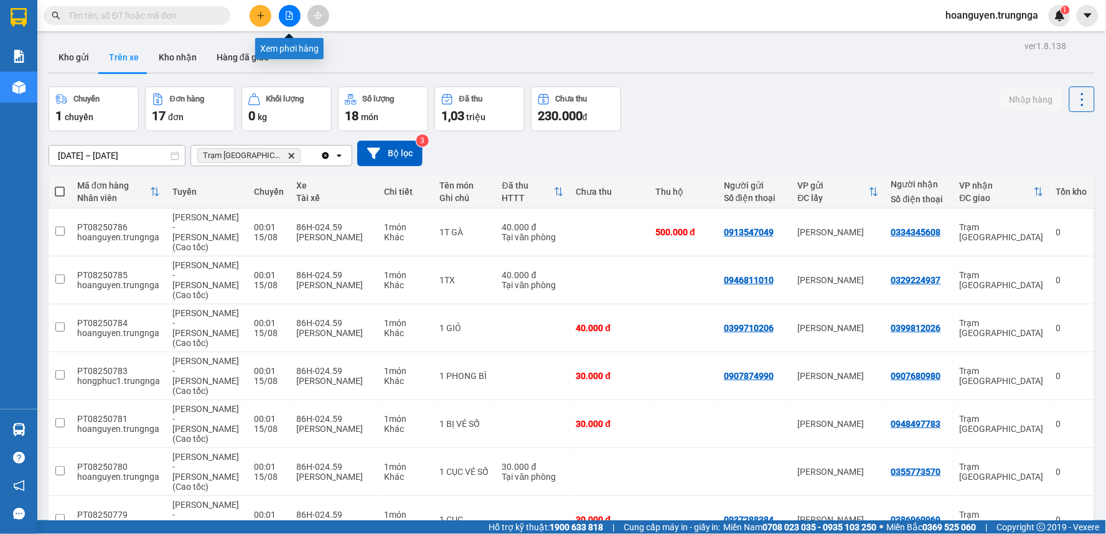
click at [290, 22] on button at bounding box center [290, 16] width 22 height 22
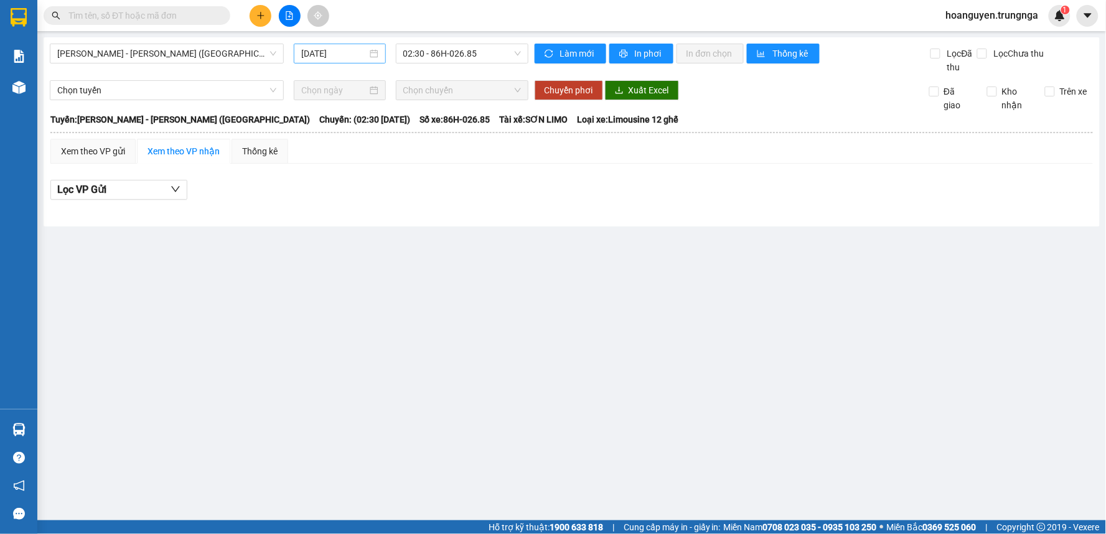
click at [337, 55] on input "[DATE]" at bounding box center [333, 54] width 65 height 14
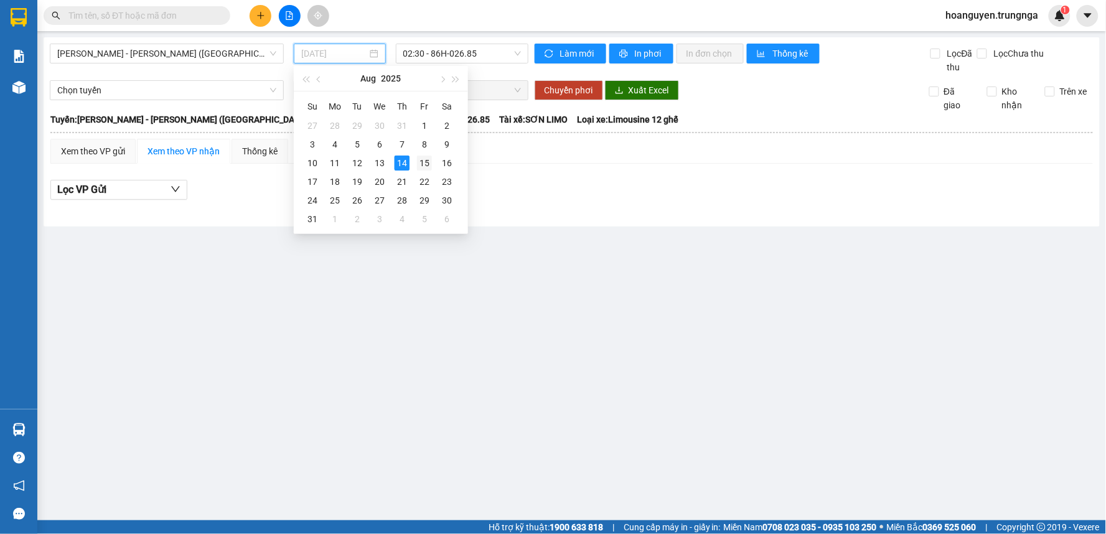
click at [417, 162] on div "15" at bounding box center [424, 163] width 15 height 15
type input "[DATE]"
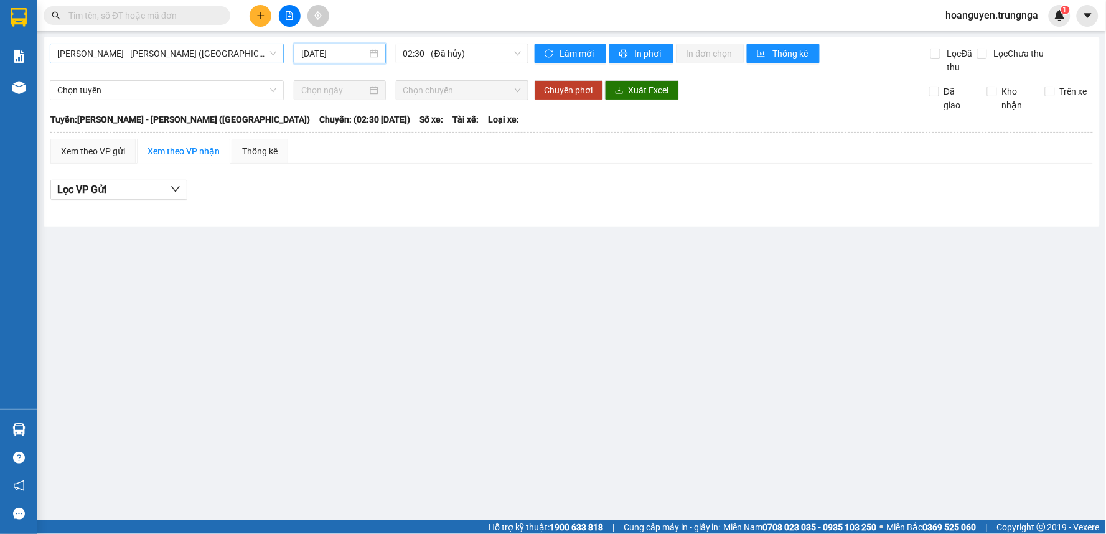
click at [198, 54] on span "[PERSON_NAME] - [PERSON_NAME] ([GEOGRAPHIC_DATA])" at bounding box center [166, 53] width 219 height 19
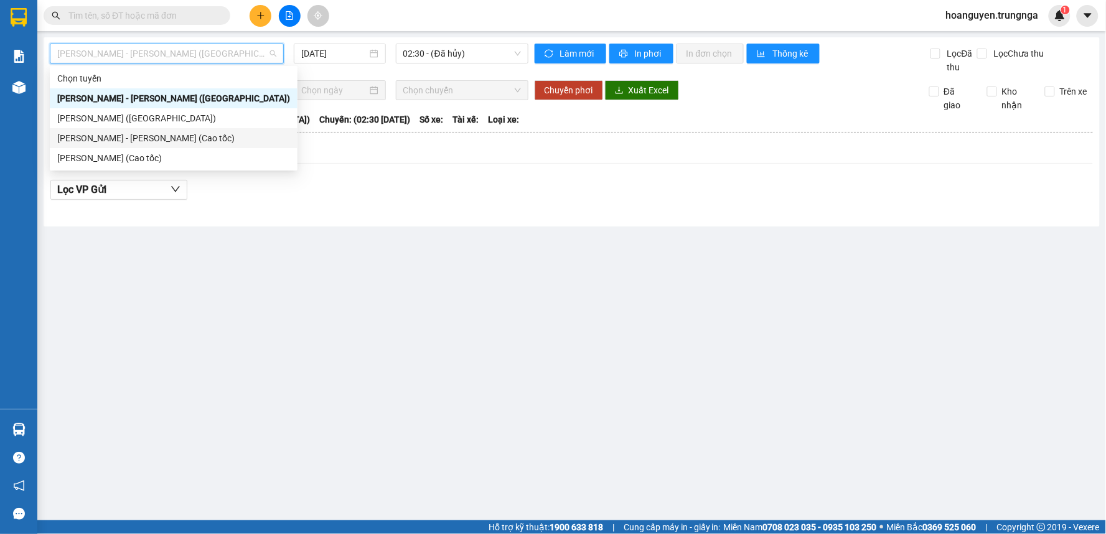
click at [166, 137] on div "[PERSON_NAME] - [PERSON_NAME] (Cao tốc)" at bounding box center [173, 138] width 233 height 14
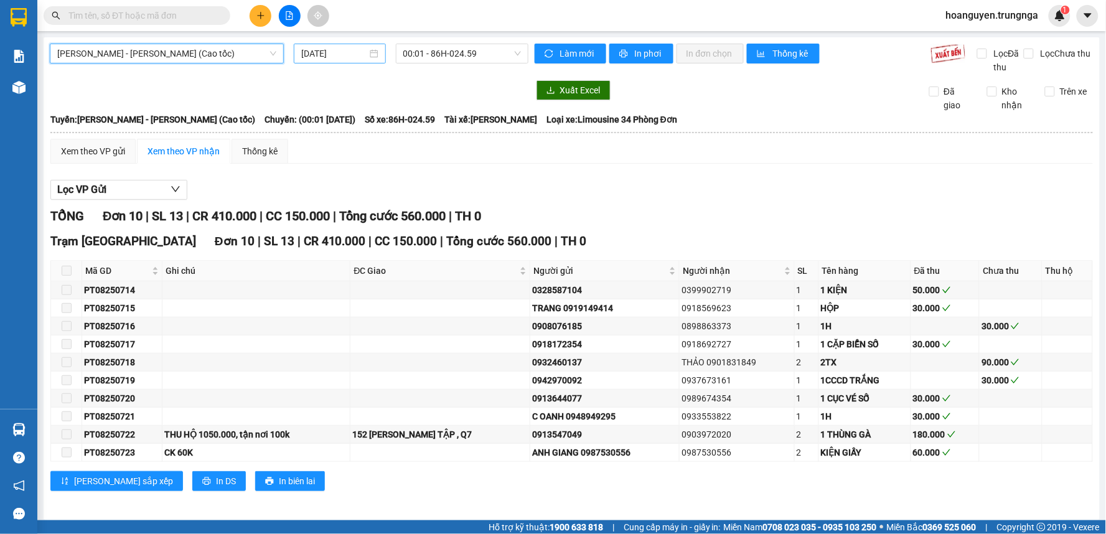
click at [345, 52] on input "[DATE]" at bounding box center [333, 54] width 65 height 14
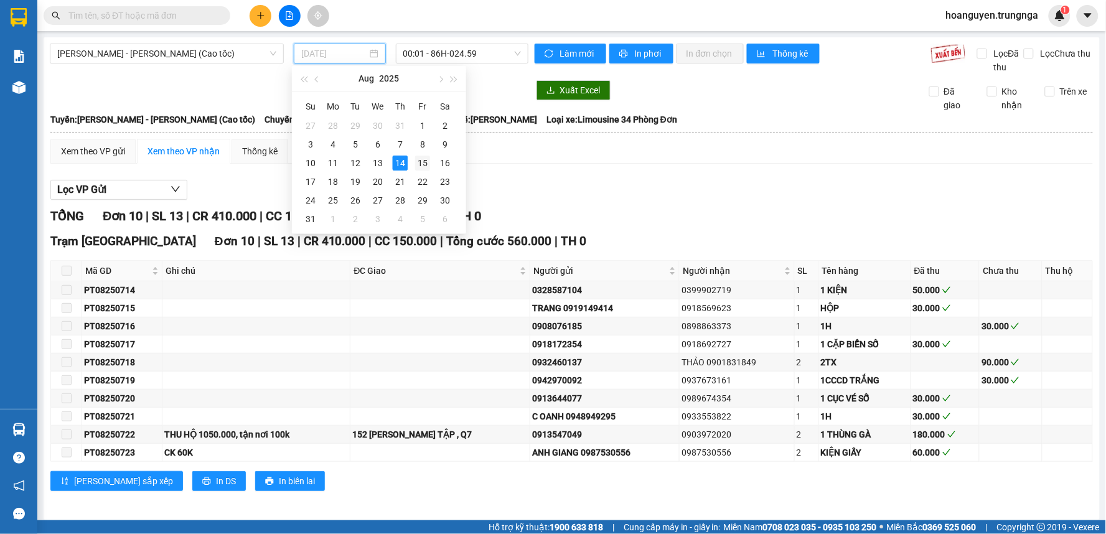
click at [423, 164] on div "15" at bounding box center [422, 163] width 15 height 15
type input "[DATE]"
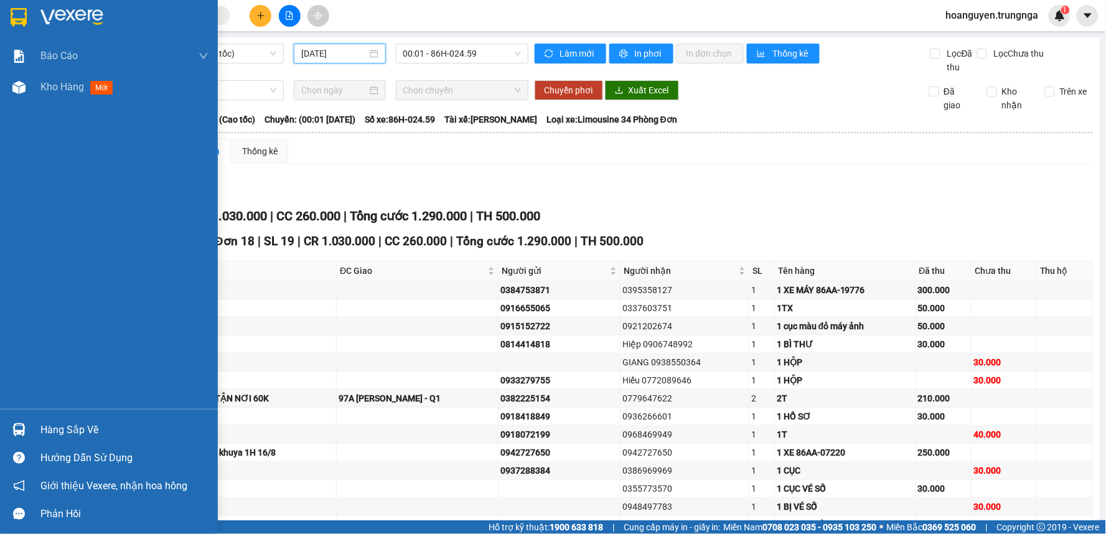
click at [23, 79] on div at bounding box center [19, 88] width 22 height 22
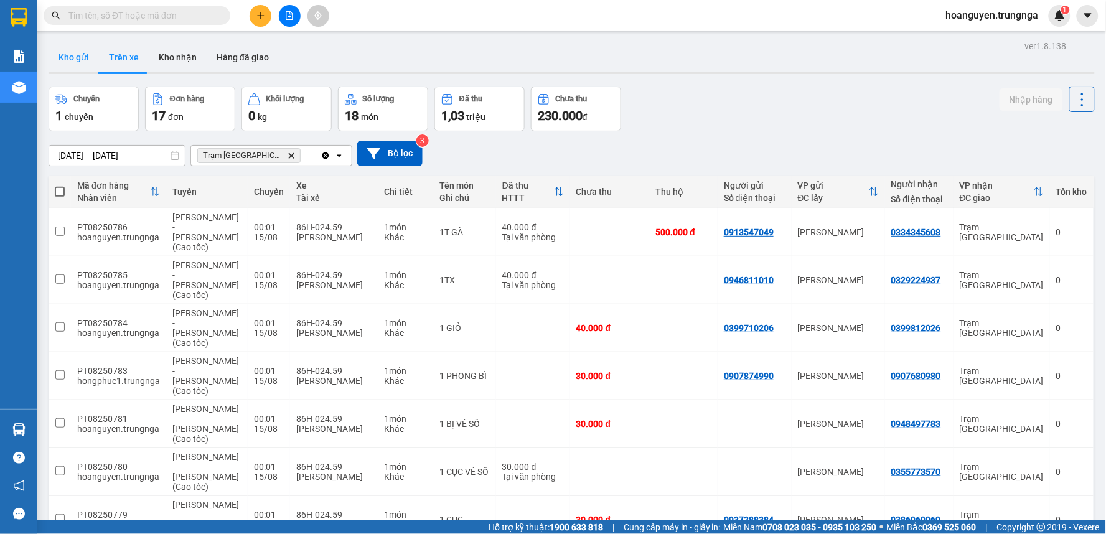
click at [61, 55] on button "Kho gửi" at bounding box center [74, 57] width 50 height 30
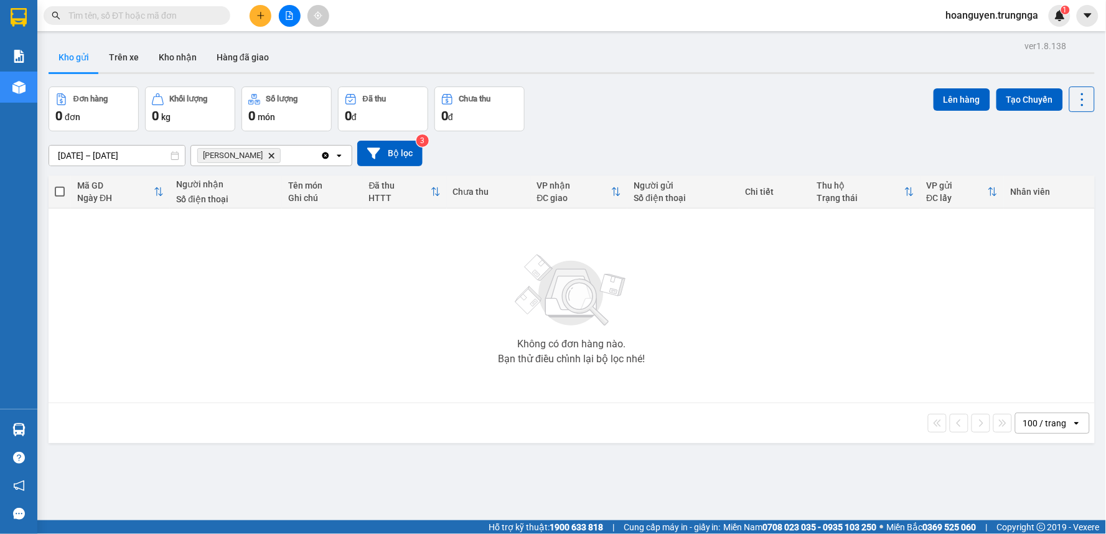
click at [116, 156] on input "[DATE] – [DATE]" at bounding box center [117, 156] width 136 height 20
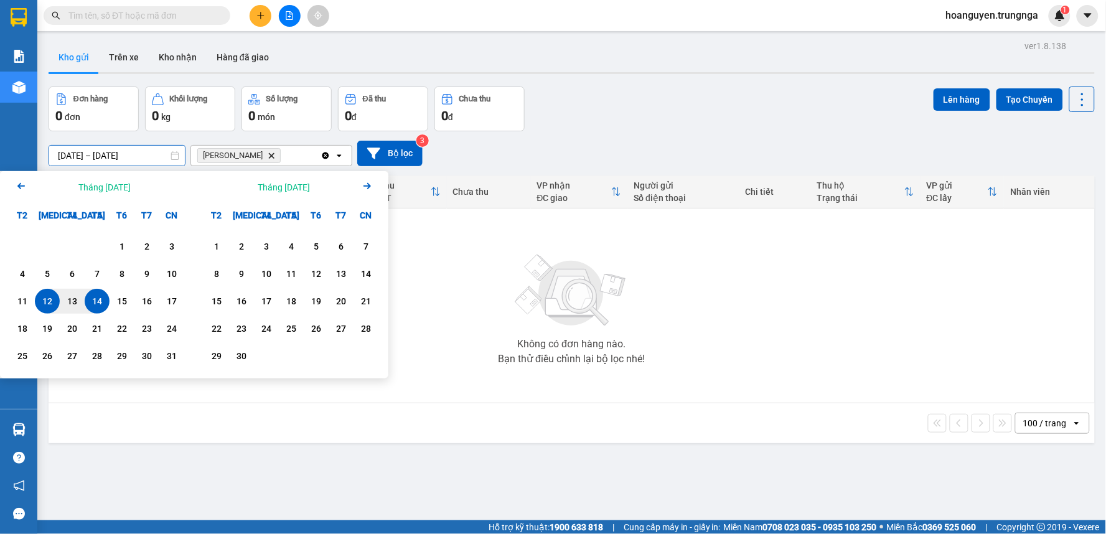
click at [617, 399] on div "Không có đơn hàng nào. Bạn thử điều chỉnh lại bộ lọc nhé!" at bounding box center [571, 305] width 1033 height 187
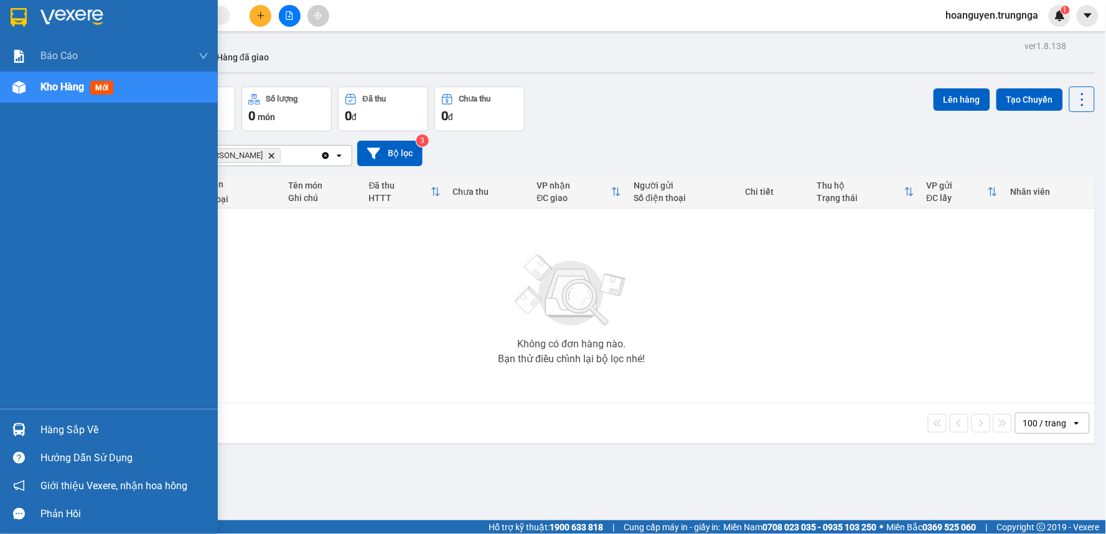
click at [90, 96] on div "Kho hàng mới" at bounding box center [124, 87] width 168 height 31
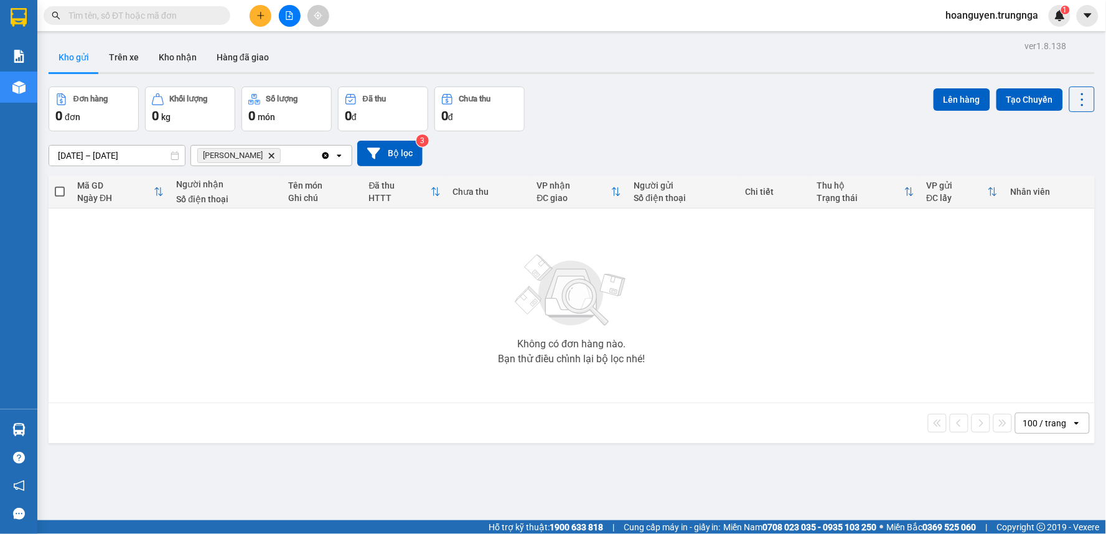
click at [444, 300] on div "Không có đơn hàng nào. Bạn thử điều chỉnh lại bộ lọc nhé!" at bounding box center [571, 305] width 1033 height 187
click at [269, 156] on icon "Phan Thiết, close by backspace" at bounding box center [272, 155] width 6 height 6
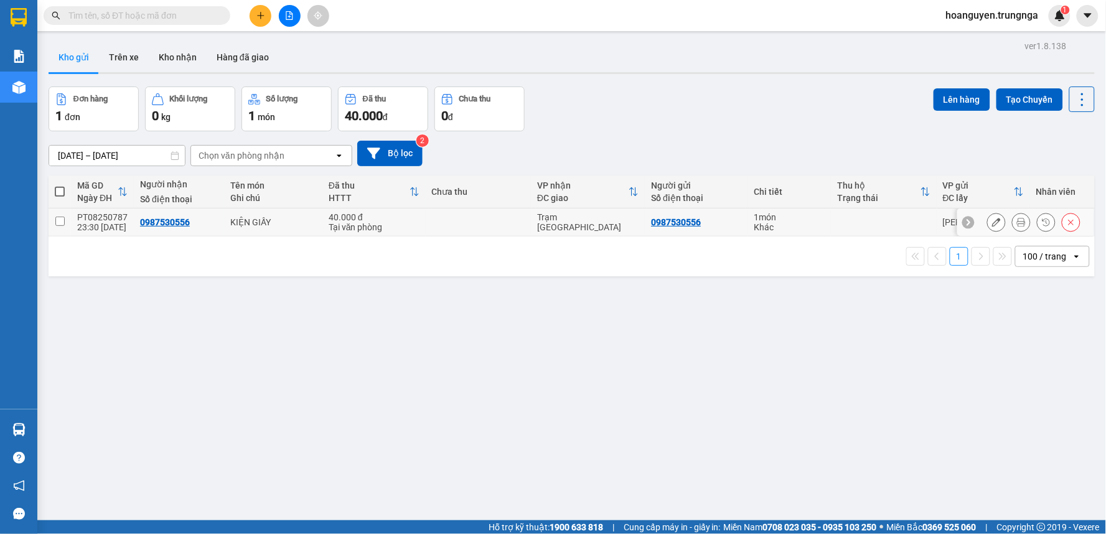
click at [992, 225] on icon at bounding box center [996, 222] width 9 height 9
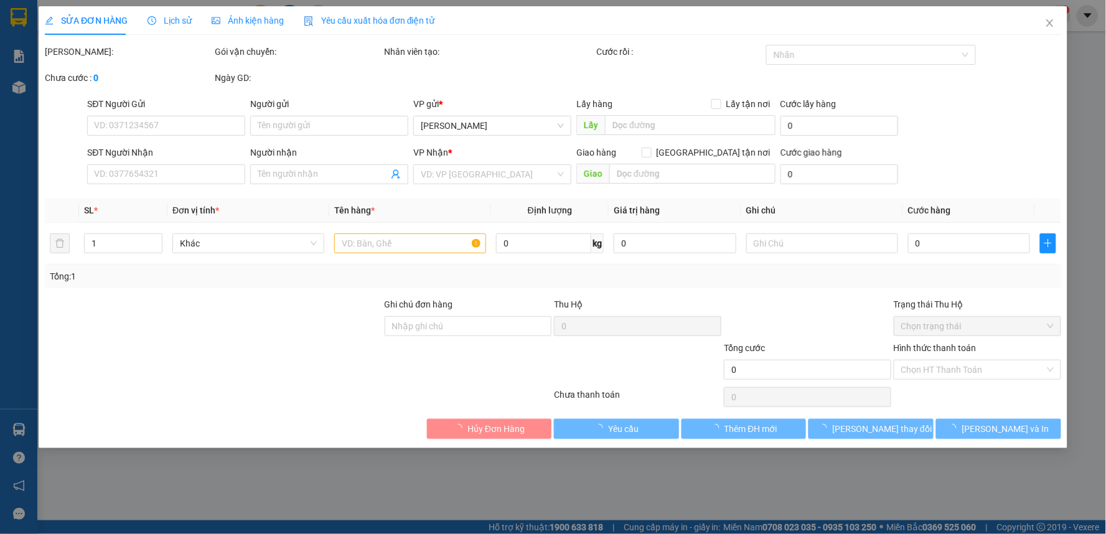
type input "0987530556"
type input "40.000"
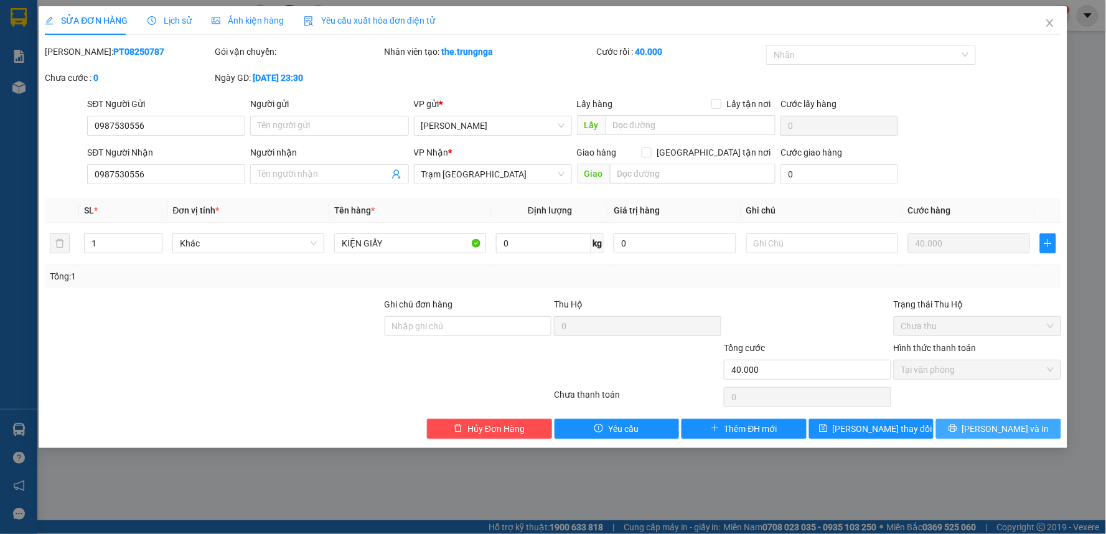
click at [985, 430] on button "[PERSON_NAME] và In" at bounding box center [998, 429] width 125 height 20
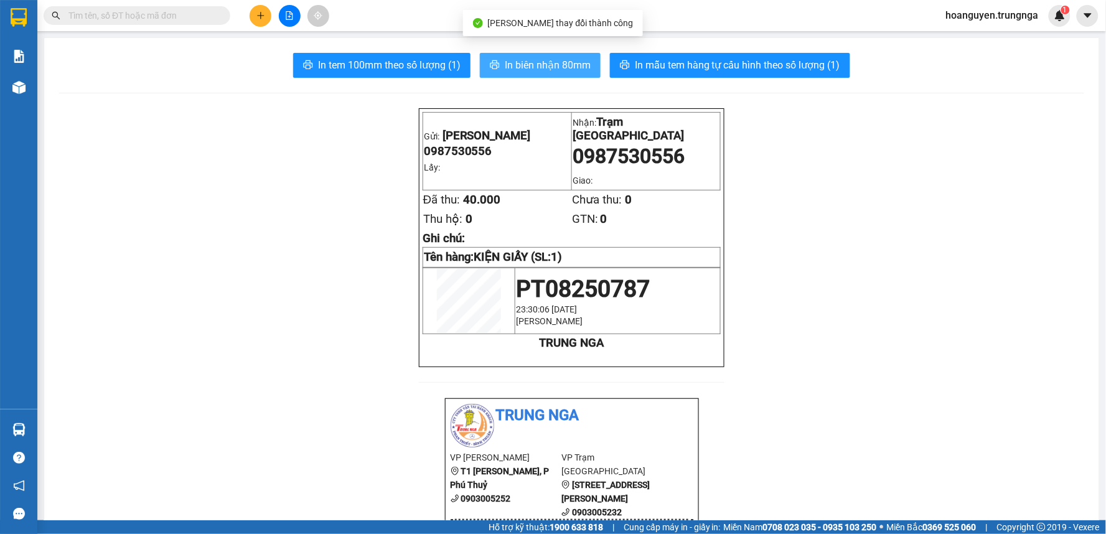
click at [533, 60] on span "In biên nhận 80mm" at bounding box center [548, 65] width 86 height 16
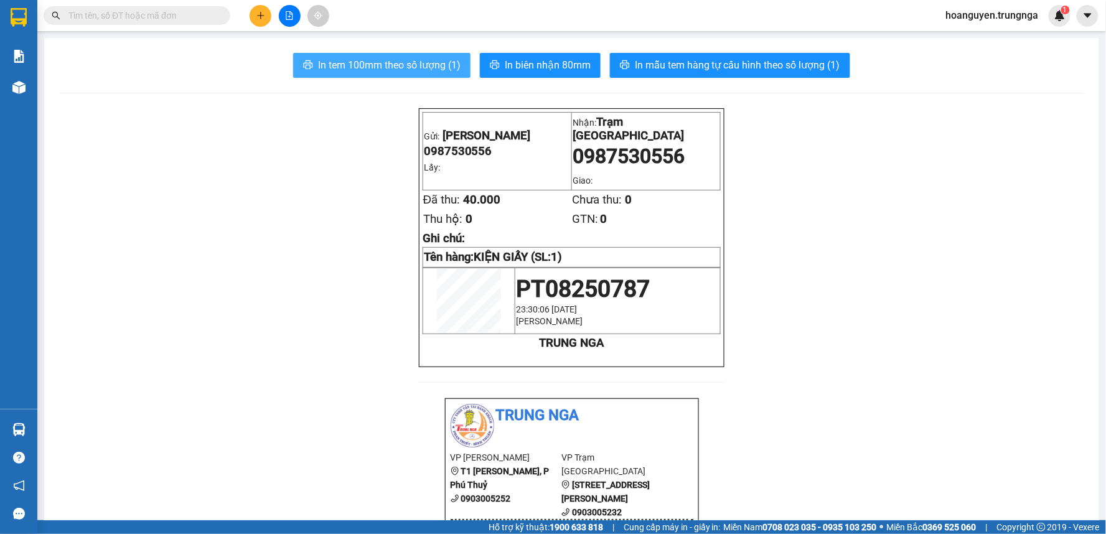
click at [358, 70] on span "In tem 100mm theo số lượng (1)" at bounding box center [389, 65] width 142 height 16
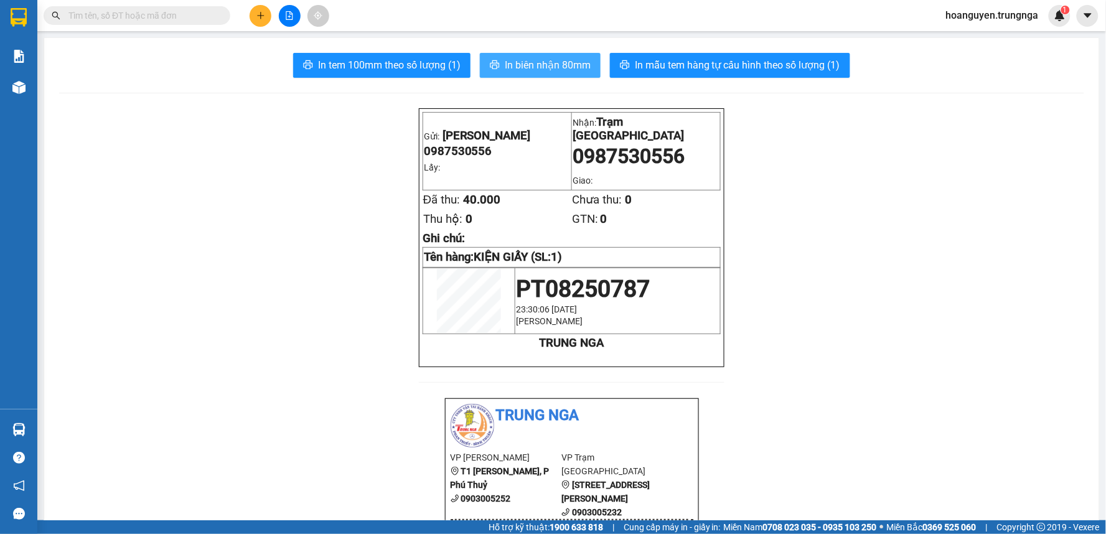
drag, startPoint x: 554, startPoint y: 61, endPoint x: 538, endPoint y: 68, distance: 17.8
click at [554, 62] on span "In biên nhận 80mm" at bounding box center [548, 65] width 86 height 16
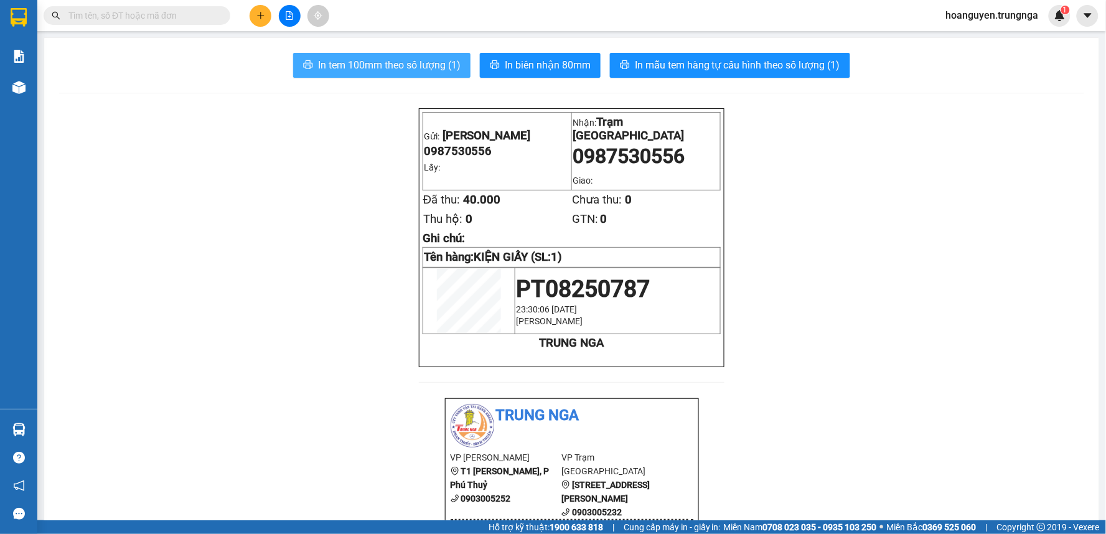
click at [369, 67] on span "In tem 100mm theo số lượng (1)" at bounding box center [389, 65] width 142 height 16
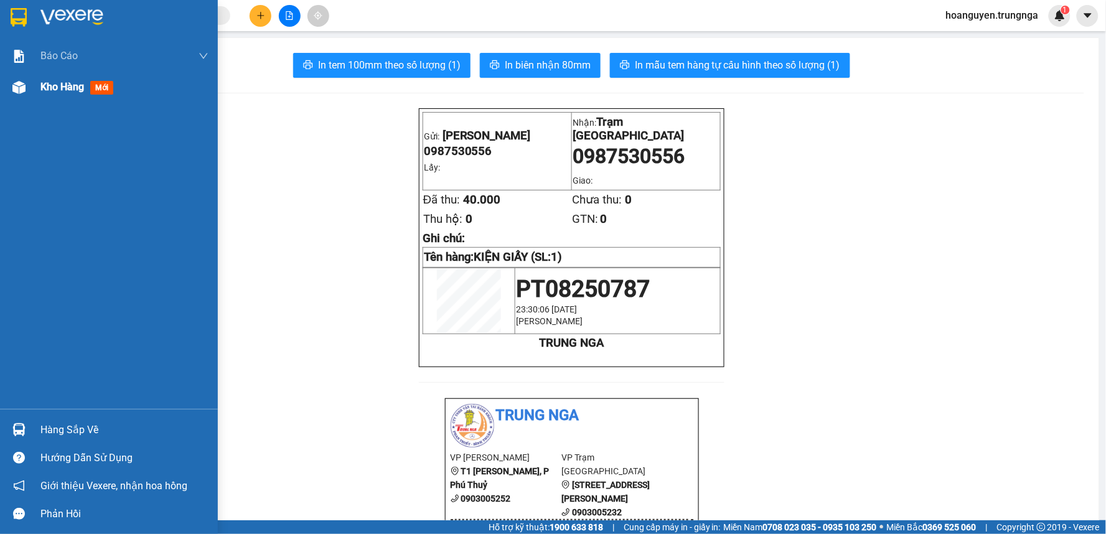
click at [39, 89] on div "Kho hàng mới" at bounding box center [109, 87] width 218 height 31
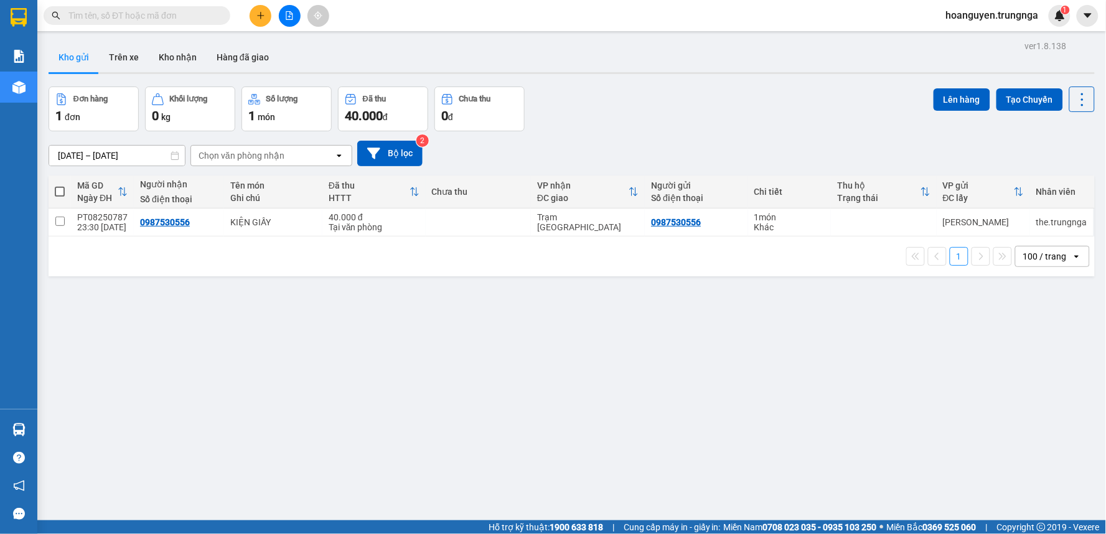
drag, startPoint x: 63, startPoint y: 189, endPoint x: 81, endPoint y: 193, distance: 18.0
click at [63, 189] on span at bounding box center [60, 192] width 10 height 10
click at [60, 185] on input "checkbox" at bounding box center [60, 185] width 0 height 0
checkbox input "true"
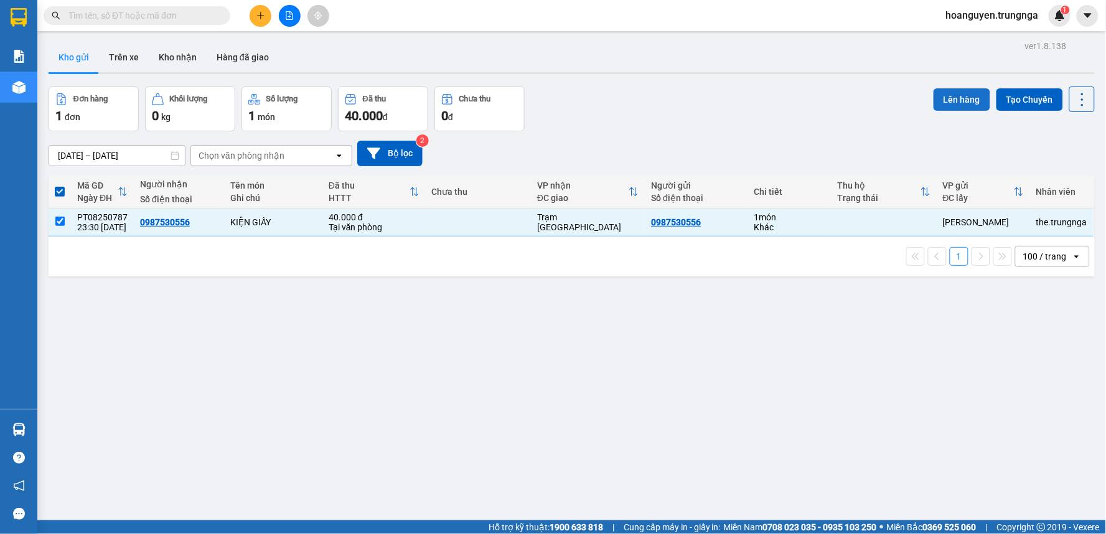
click at [933, 88] on button "Lên hàng" at bounding box center [961, 99] width 57 height 22
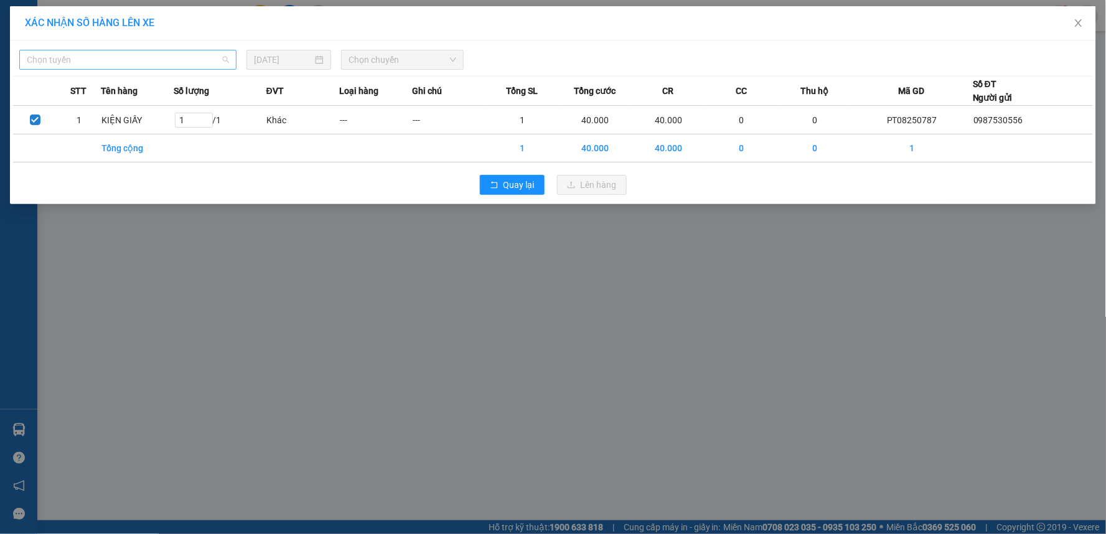
click at [169, 60] on span "Chọn tuyến" at bounding box center [128, 59] width 202 height 19
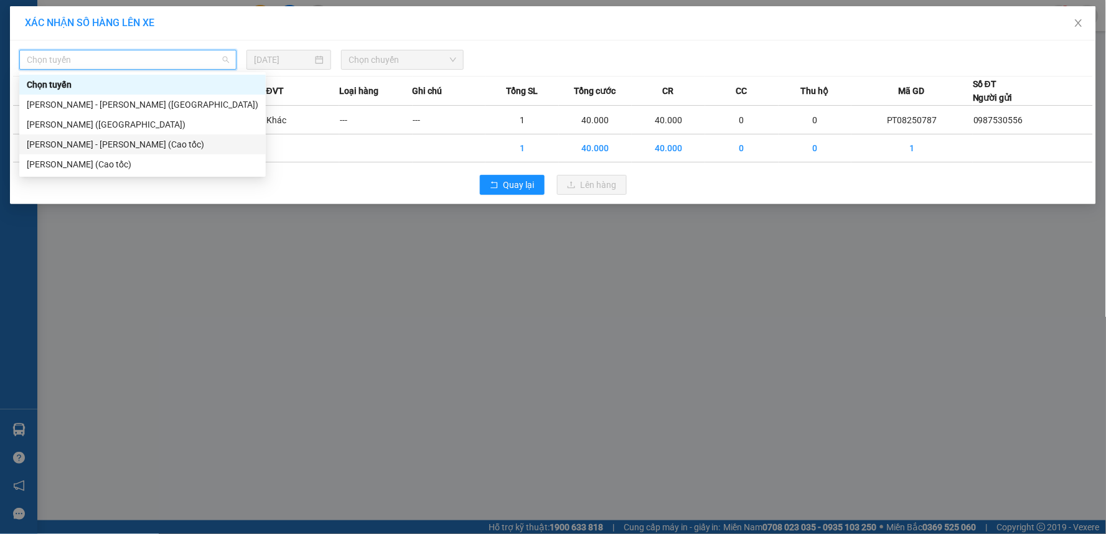
click at [133, 142] on div "[PERSON_NAME] - [PERSON_NAME] (Cao tốc)" at bounding box center [142, 145] width 231 height 14
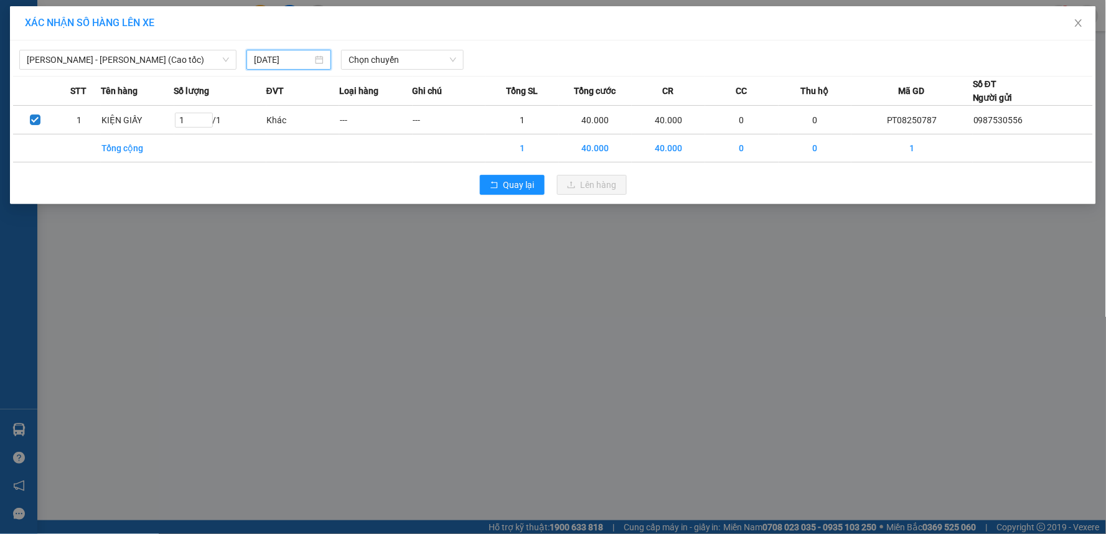
click at [296, 58] on input "[DATE]" at bounding box center [283, 60] width 58 height 14
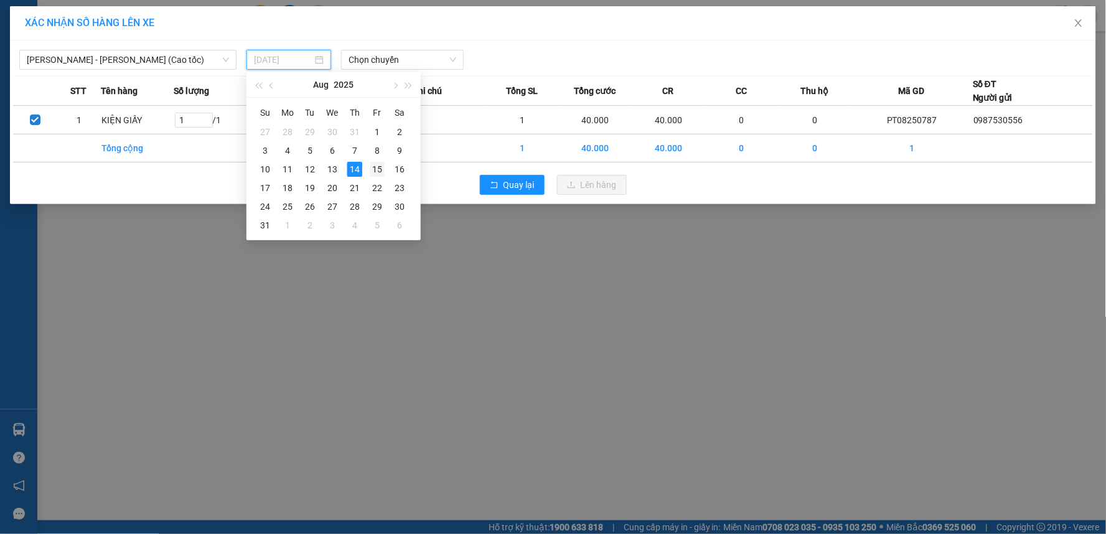
click at [375, 166] on div "15" at bounding box center [377, 169] width 15 height 15
type input "[DATE]"
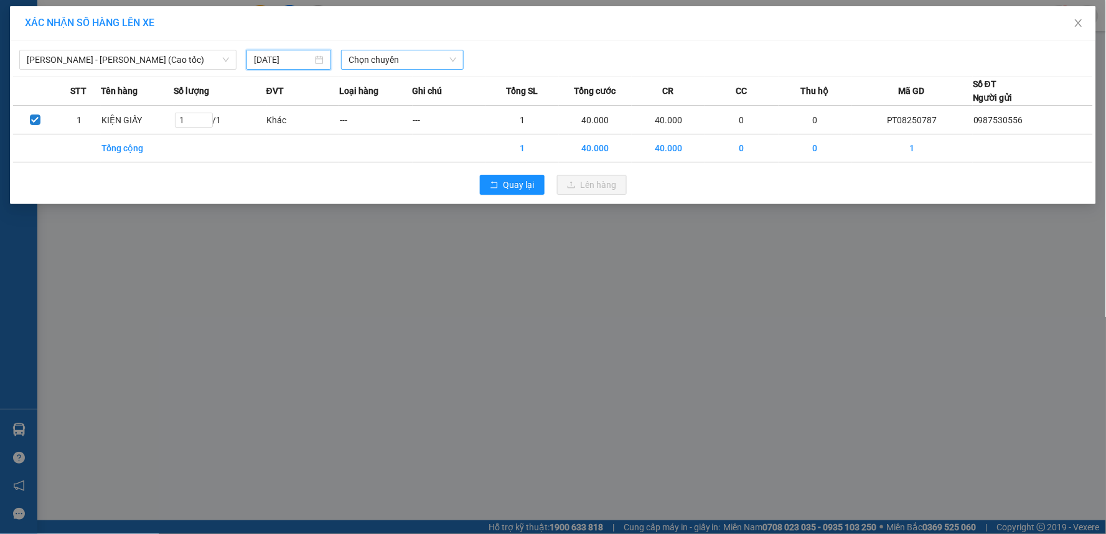
click at [382, 57] on span "Chọn chuyến" at bounding box center [402, 59] width 108 height 19
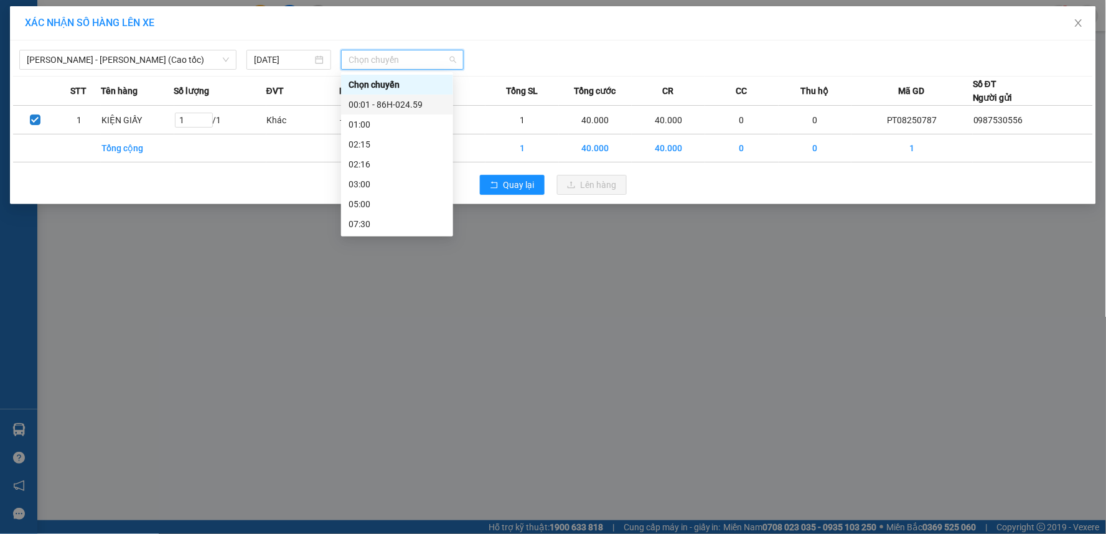
click at [392, 103] on div "00:01 - 86H-024.59" at bounding box center [396, 105] width 97 height 14
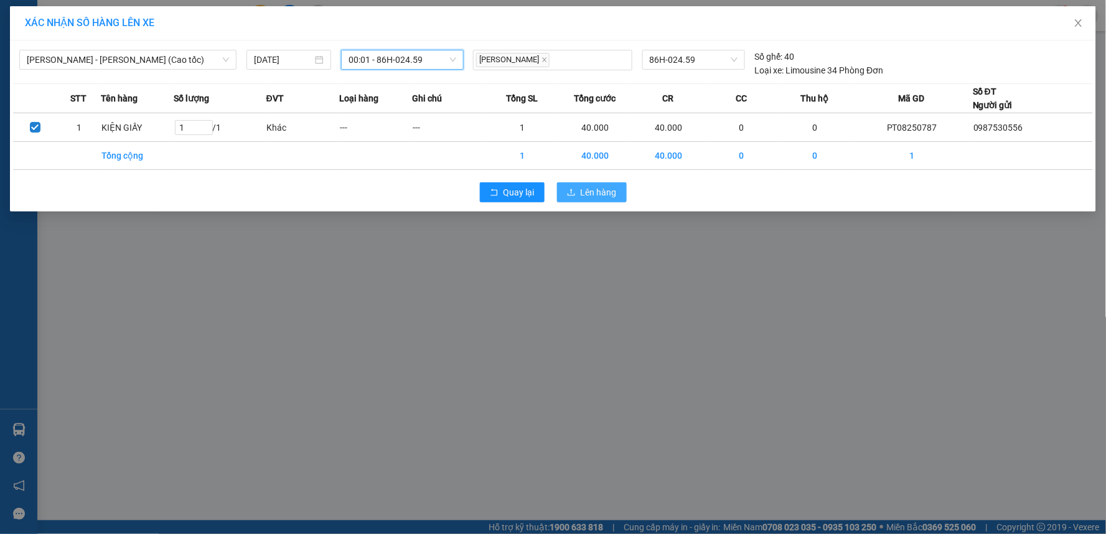
click at [590, 191] on span "Lên hàng" at bounding box center [599, 192] width 36 height 14
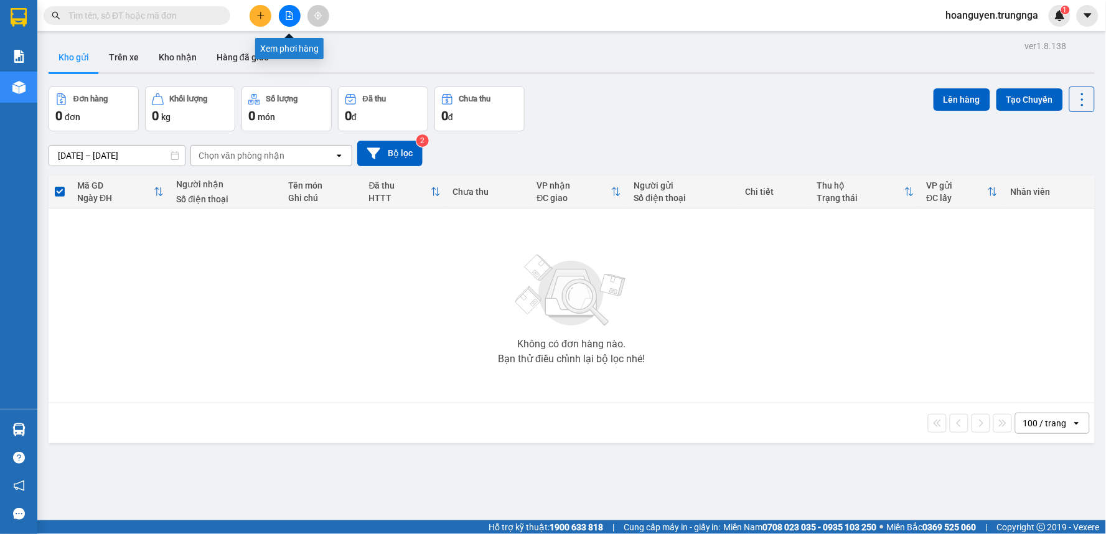
click at [286, 17] on icon "file-add" at bounding box center [289, 15] width 7 height 9
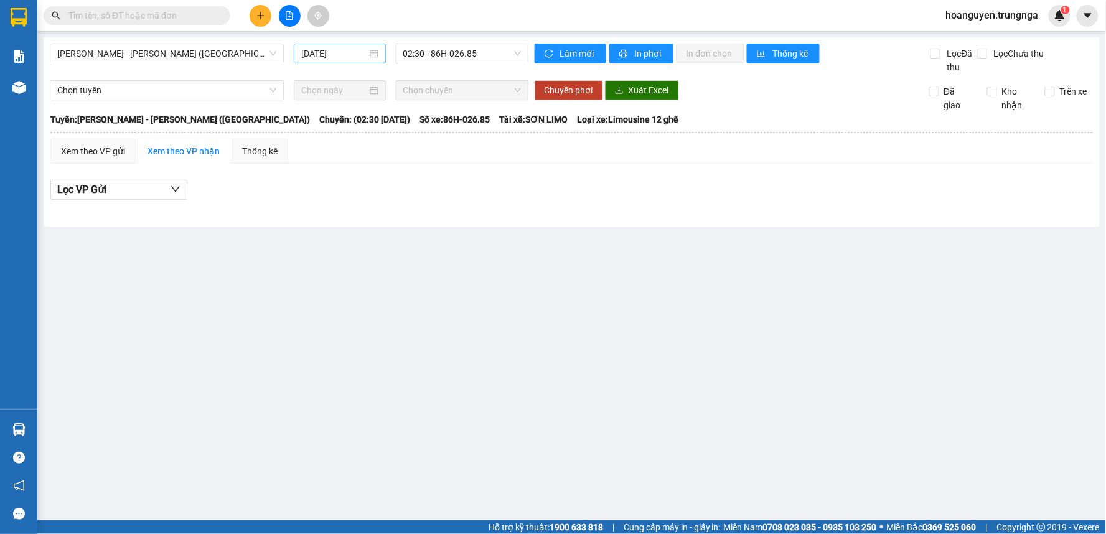
click at [340, 57] on input "[DATE]" at bounding box center [333, 54] width 65 height 14
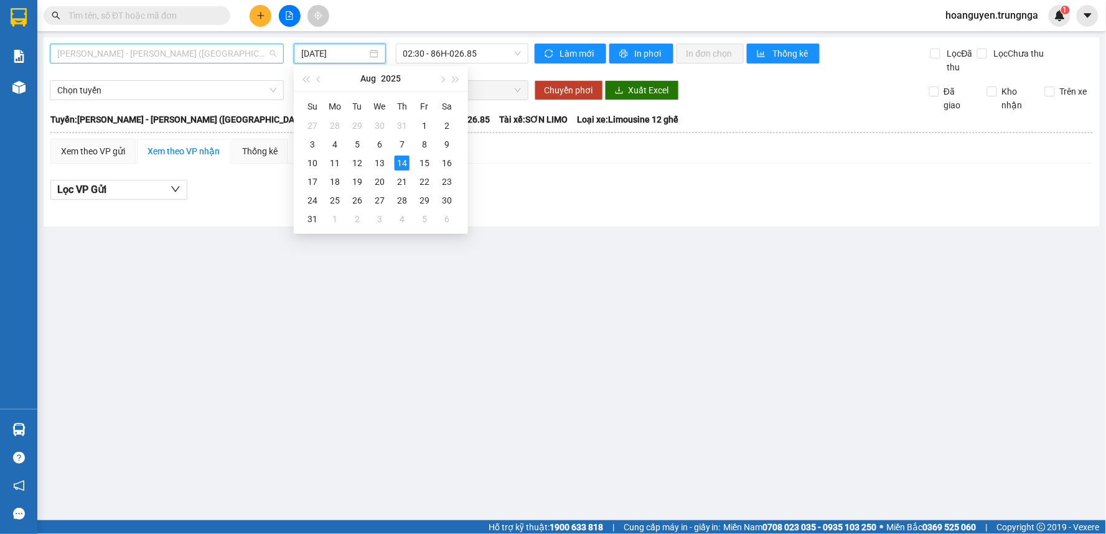
click at [225, 49] on span "[PERSON_NAME] - [PERSON_NAME] ([GEOGRAPHIC_DATA])" at bounding box center [166, 53] width 219 height 19
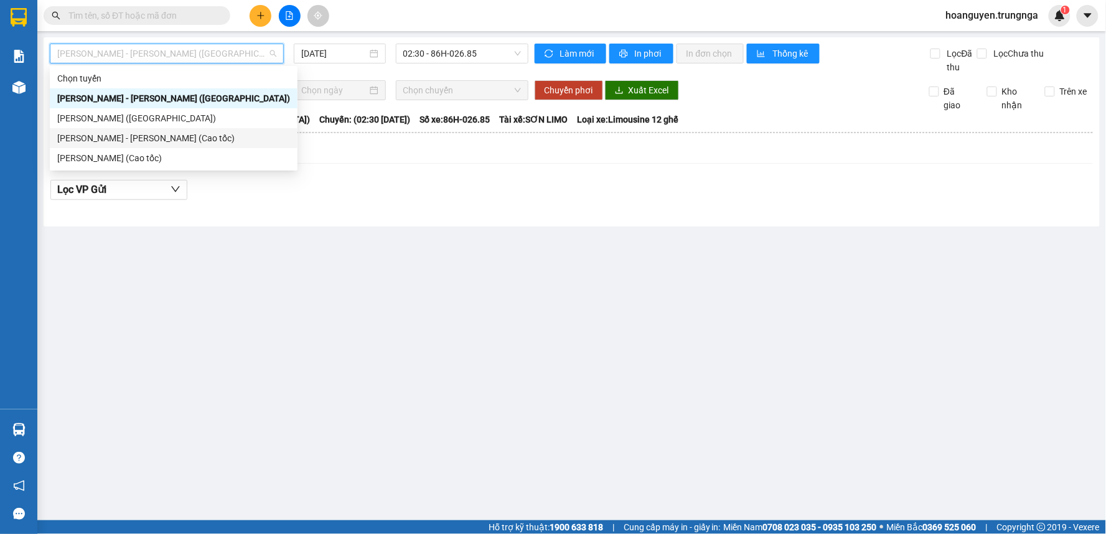
click at [176, 142] on div "[PERSON_NAME] - [PERSON_NAME] (Cao tốc)" at bounding box center [173, 138] width 233 height 14
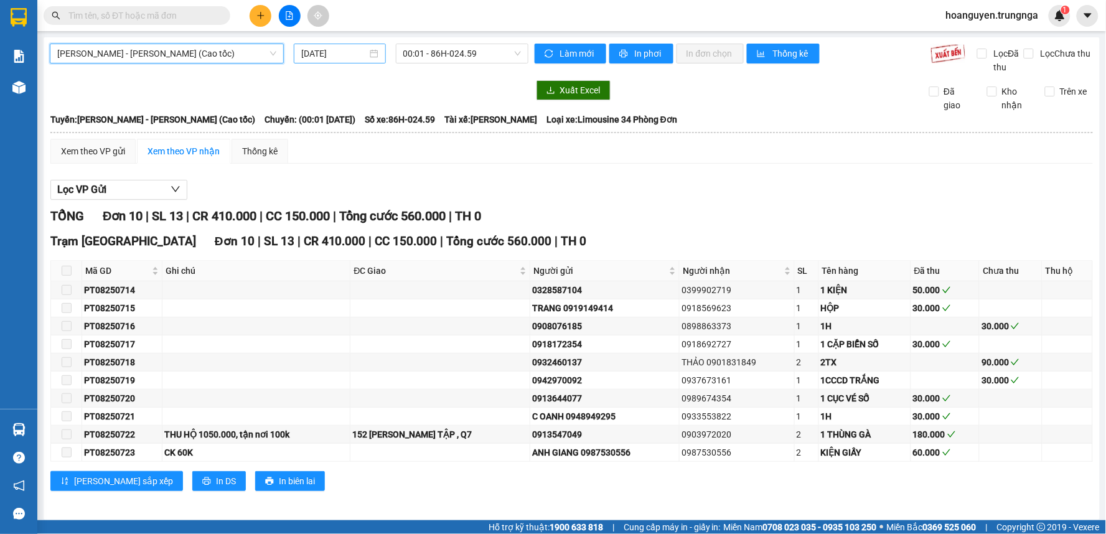
click at [343, 51] on input "[DATE]" at bounding box center [333, 54] width 65 height 14
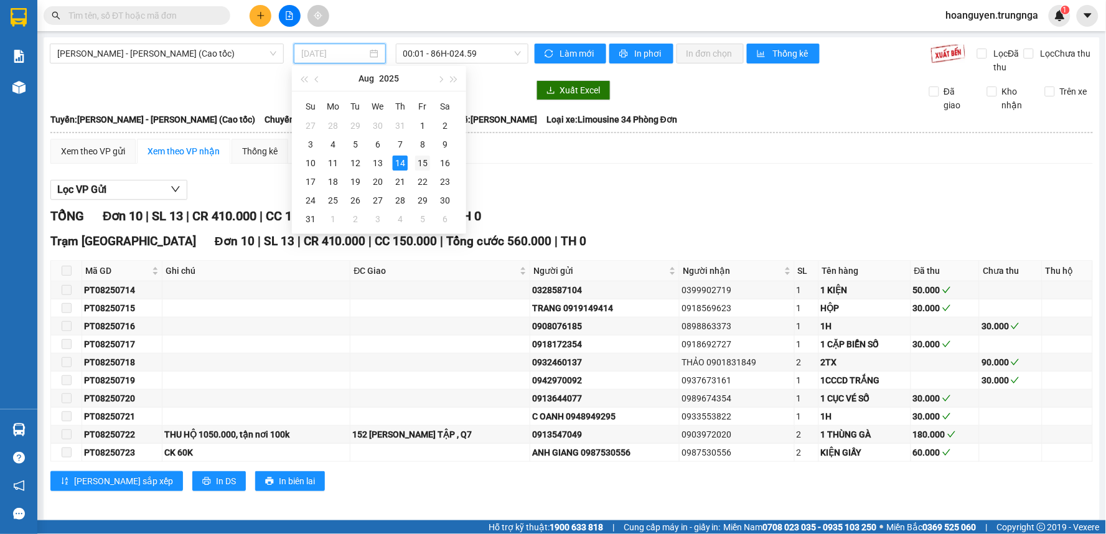
click at [426, 169] on div "15" at bounding box center [422, 163] width 15 height 15
type input "[DATE]"
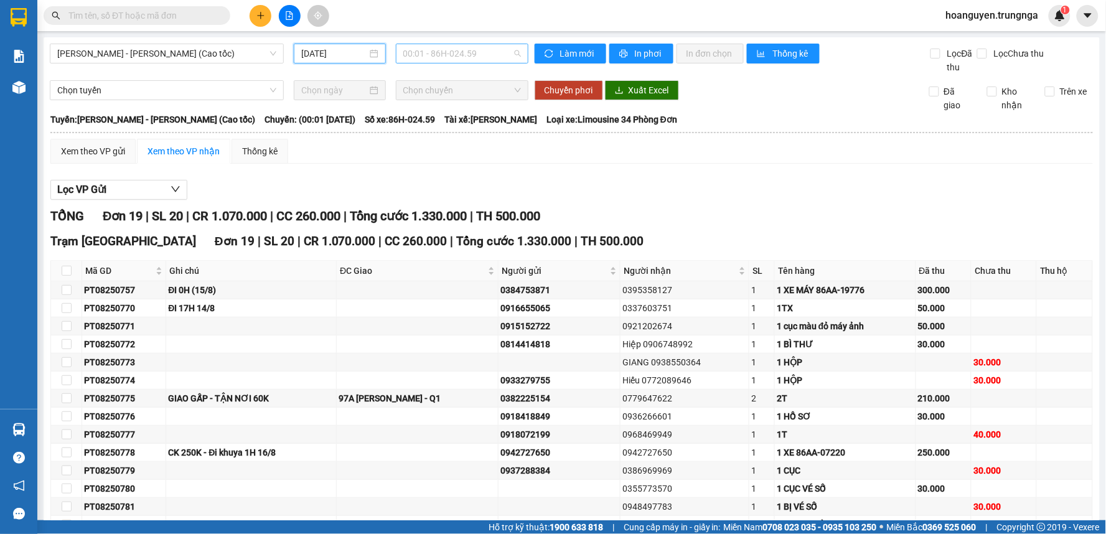
click at [436, 54] on span "00:01 - 86H-024.59" at bounding box center [462, 53] width 118 height 19
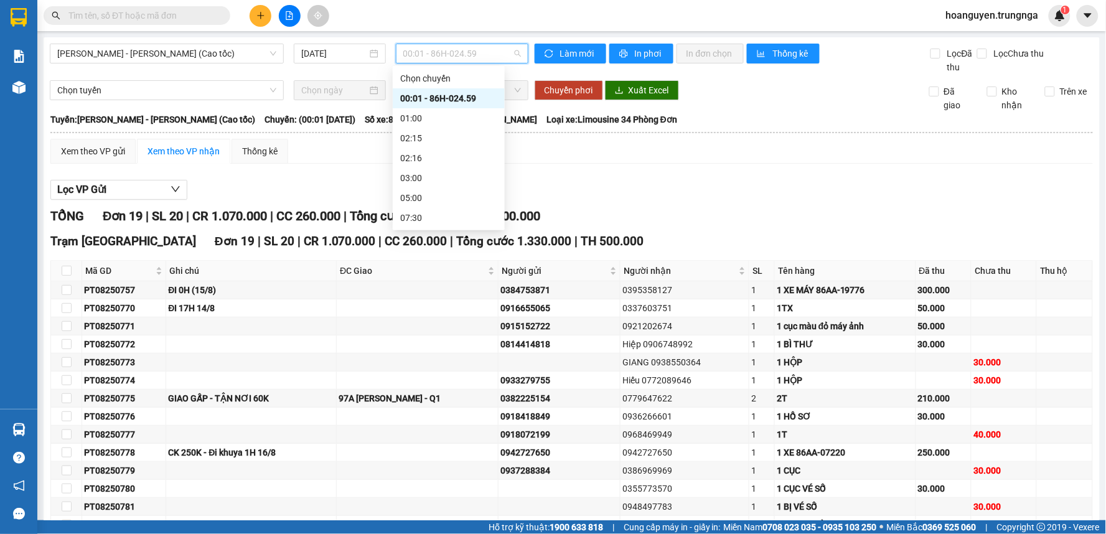
click at [436, 54] on span "00:01 - 86H-024.59" at bounding box center [462, 53] width 118 height 19
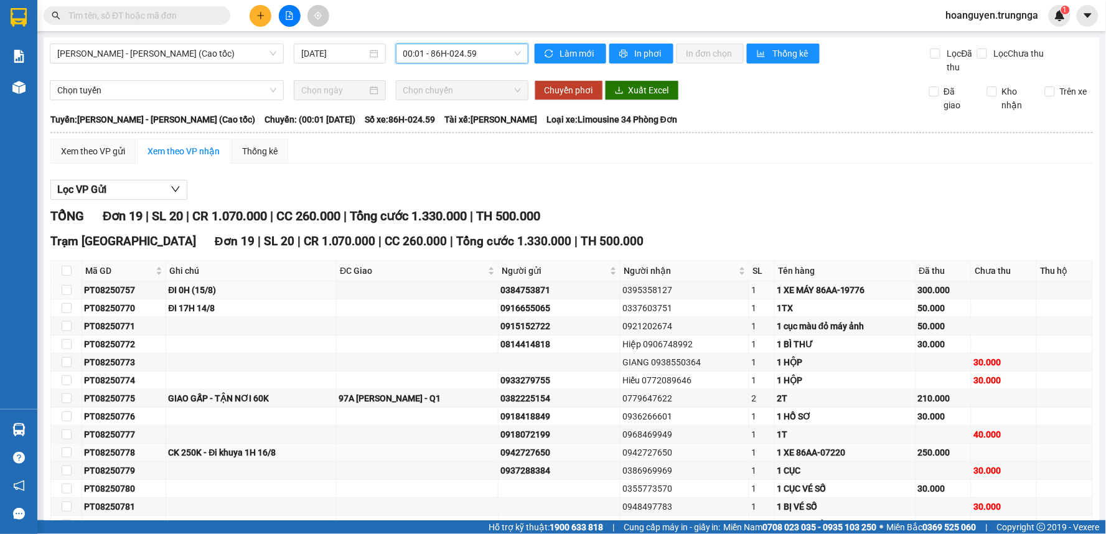
scroll to position [169, 0]
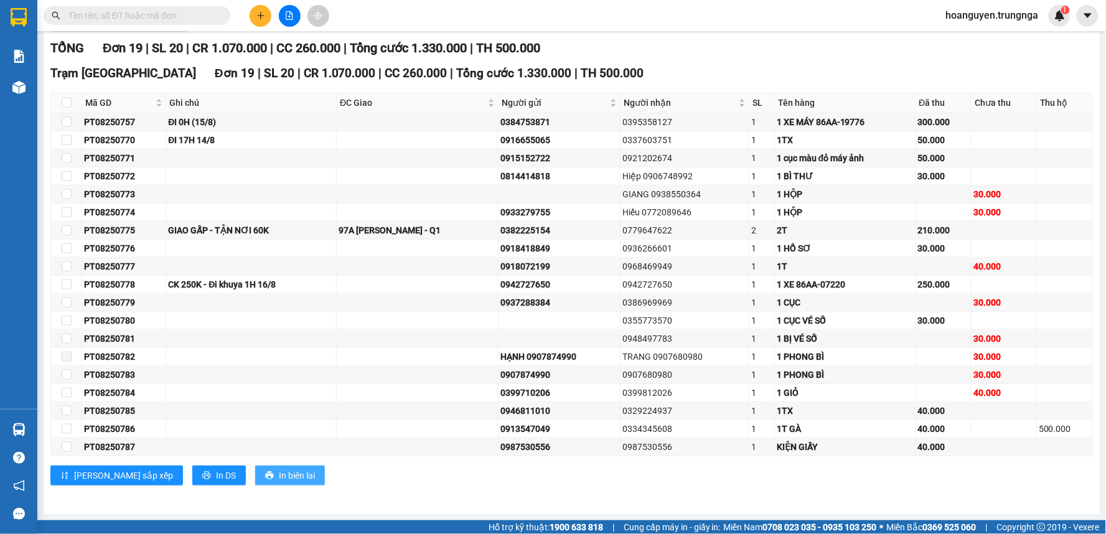
click at [279, 475] on span "In biên lai" at bounding box center [297, 476] width 36 height 14
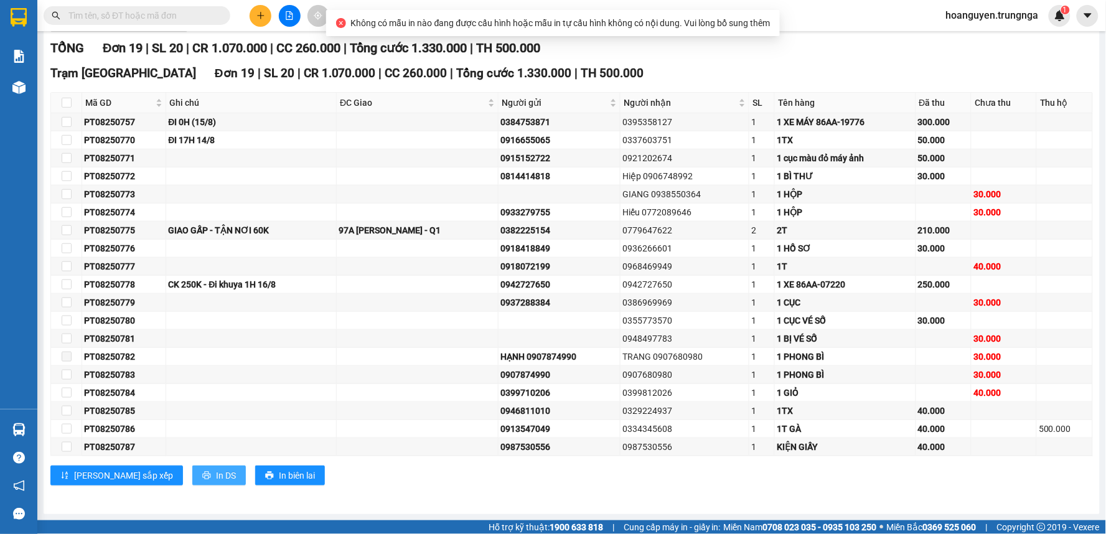
click at [192, 477] on button "In DS" at bounding box center [219, 475] width 54 height 20
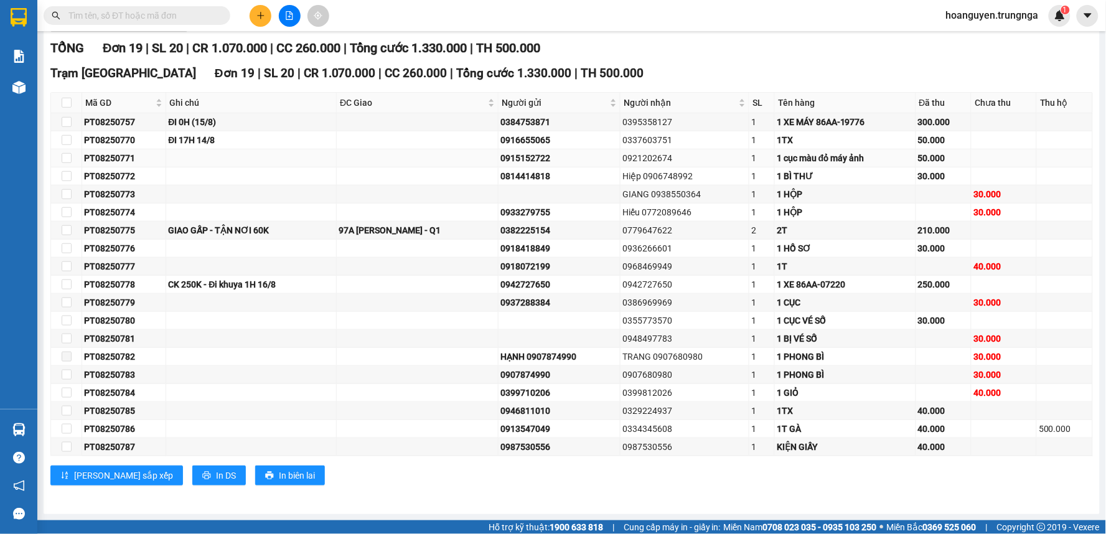
scroll to position [0, 0]
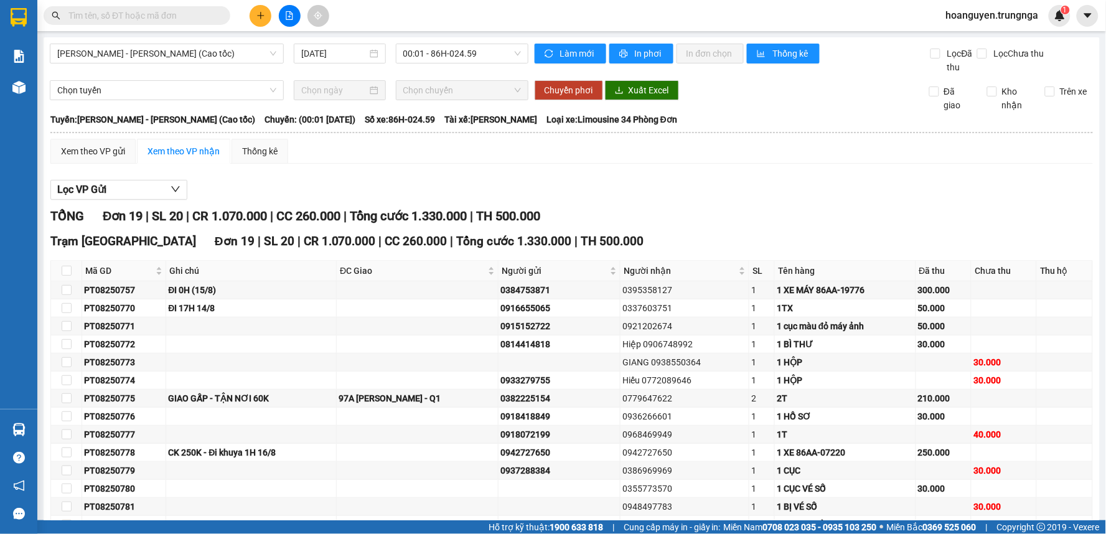
click at [997, 19] on span "hoanguyen.trungnga" at bounding box center [992, 15] width 113 height 16
click at [977, 44] on span "Đăng xuất" at bounding box center [997, 39] width 87 height 14
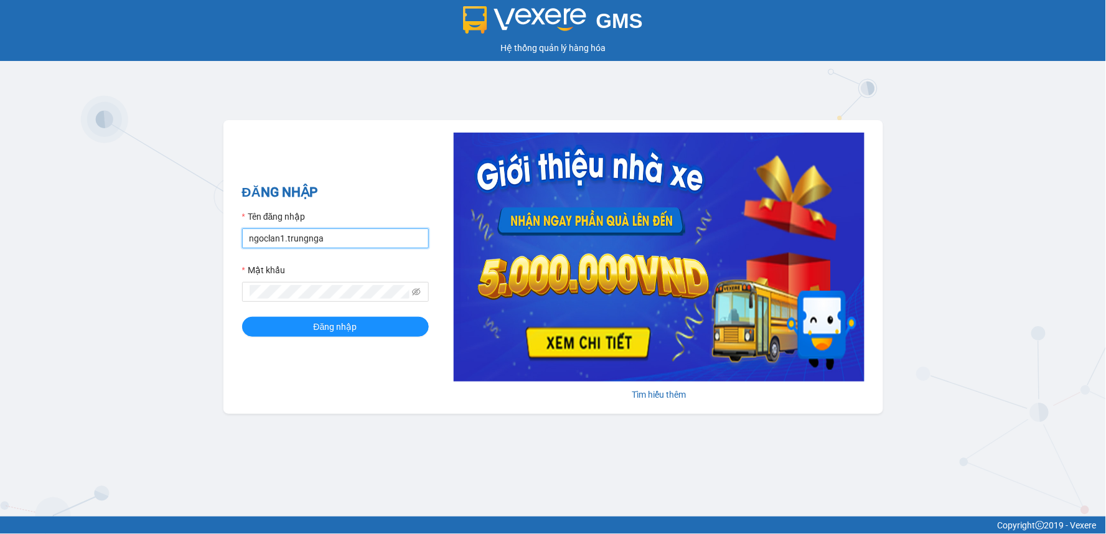
drag, startPoint x: 282, startPoint y: 234, endPoint x: 263, endPoint y: 239, distance: 19.9
click at [263, 239] on input "ngoclan1.trungnga" at bounding box center [335, 238] width 187 height 20
drag, startPoint x: 284, startPoint y: 238, endPoint x: 213, endPoint y: 240, distance: 70.3
click at [213, 240] on div "GMS Hệ thống quản lý hàng hóa ĐĂNG NHẬP Tên đăng nhập ngoclan1.trungnga Mật khẩ…" at bounding box center [553, 258] width 1106 height 516
type input ".trungnga"
